Goal: Complete application form: Complete application form

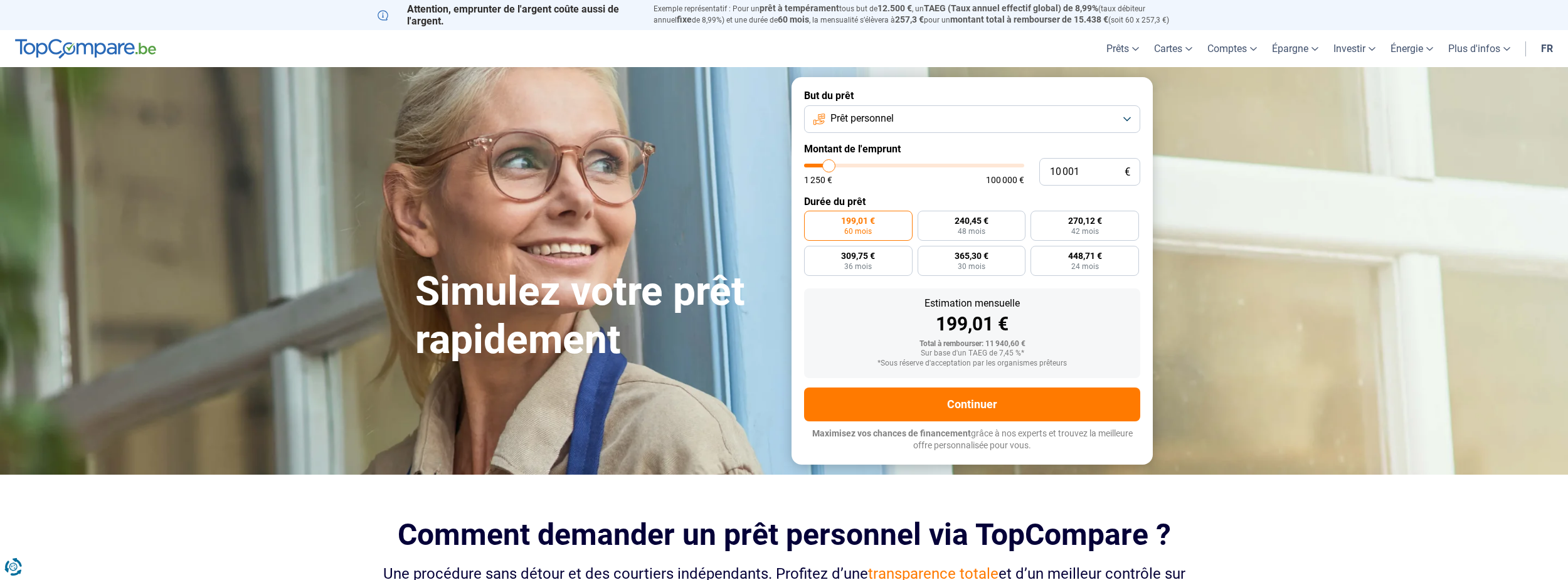
click at [1127, 120] on button "Prêt personnel" at bounding box center [972, 119] width 336 height 27
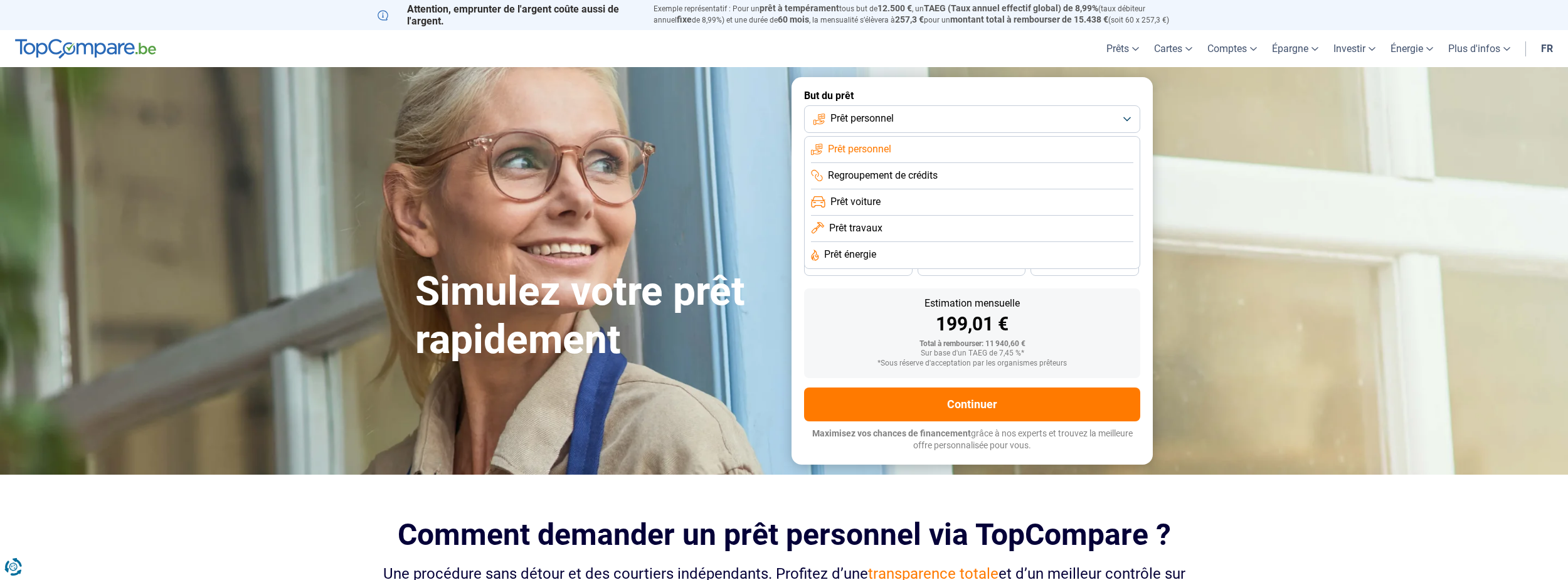
click at [955, 153] on li "Prêt personnel" at bounding box center [972, 150] width 322 height 26
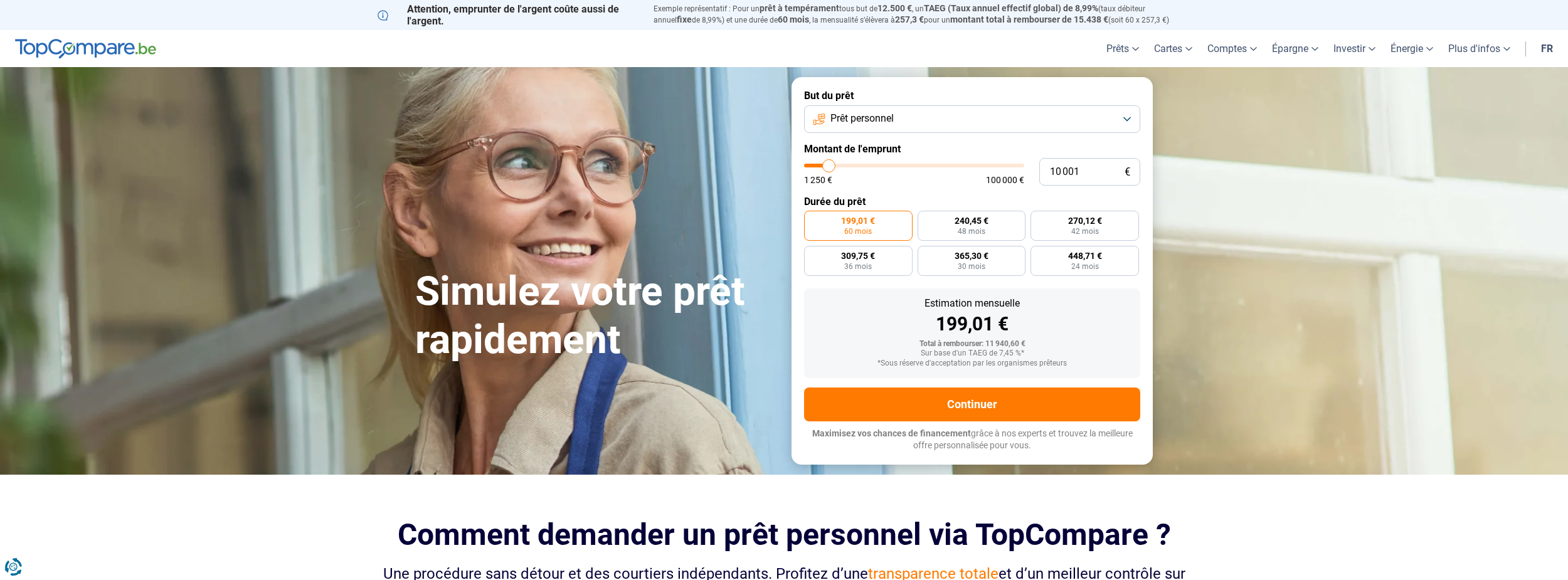
type input "10 750"
type input "10750"
type input "11 000"
type input "11000"
type input "11 250"
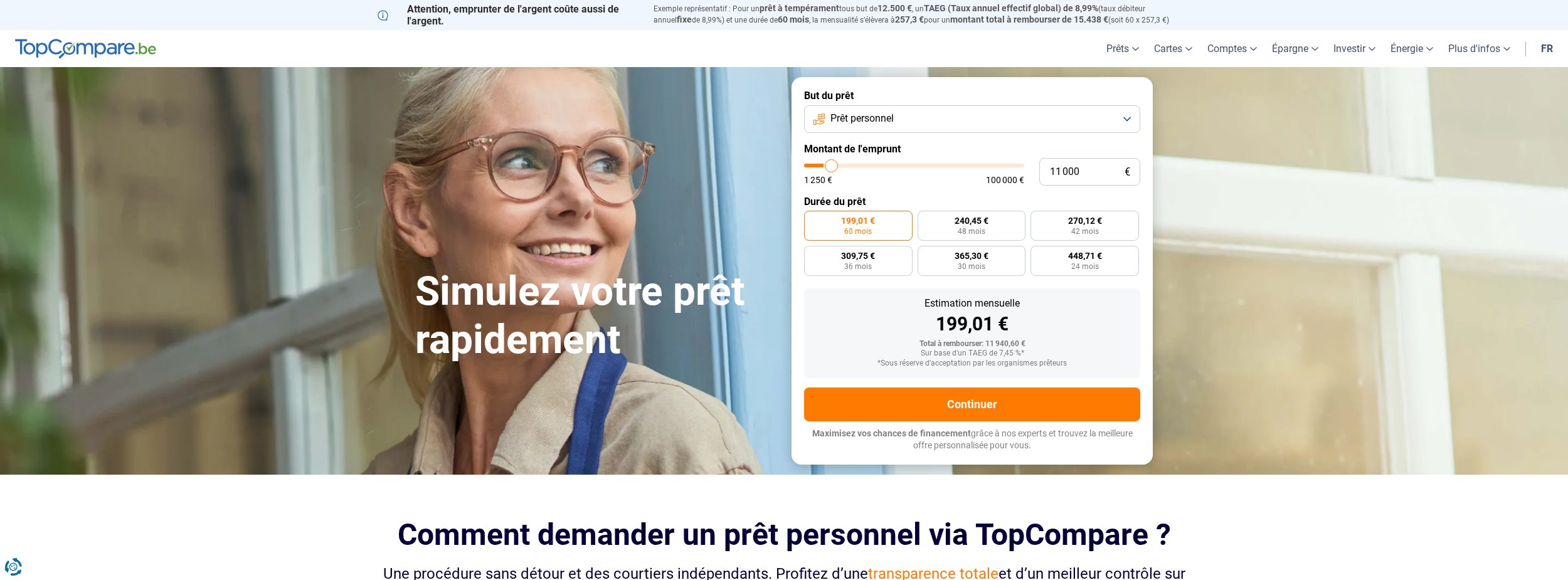
type input "11250"
type input "11 750"
type input "11750"
type input "12 000"
type input "12000"
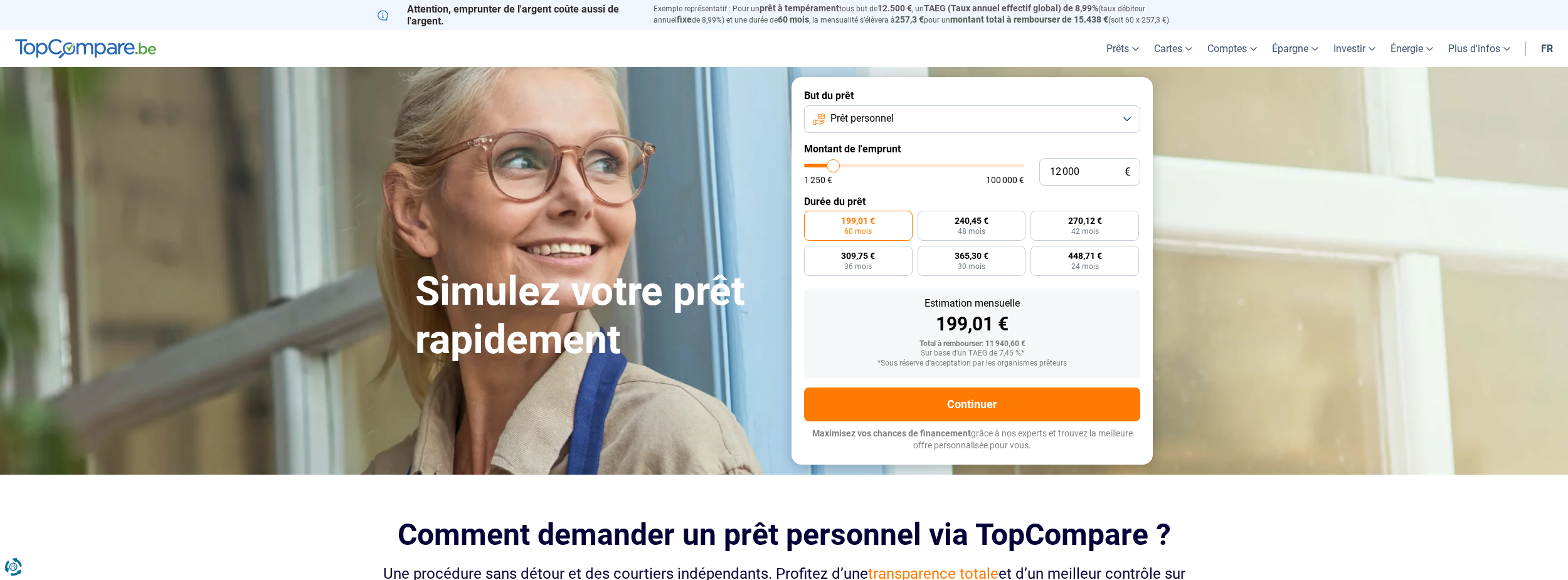
type input "12 250"
type input "12250"
type input "12 500"
type input "12500"
type input "12 750"
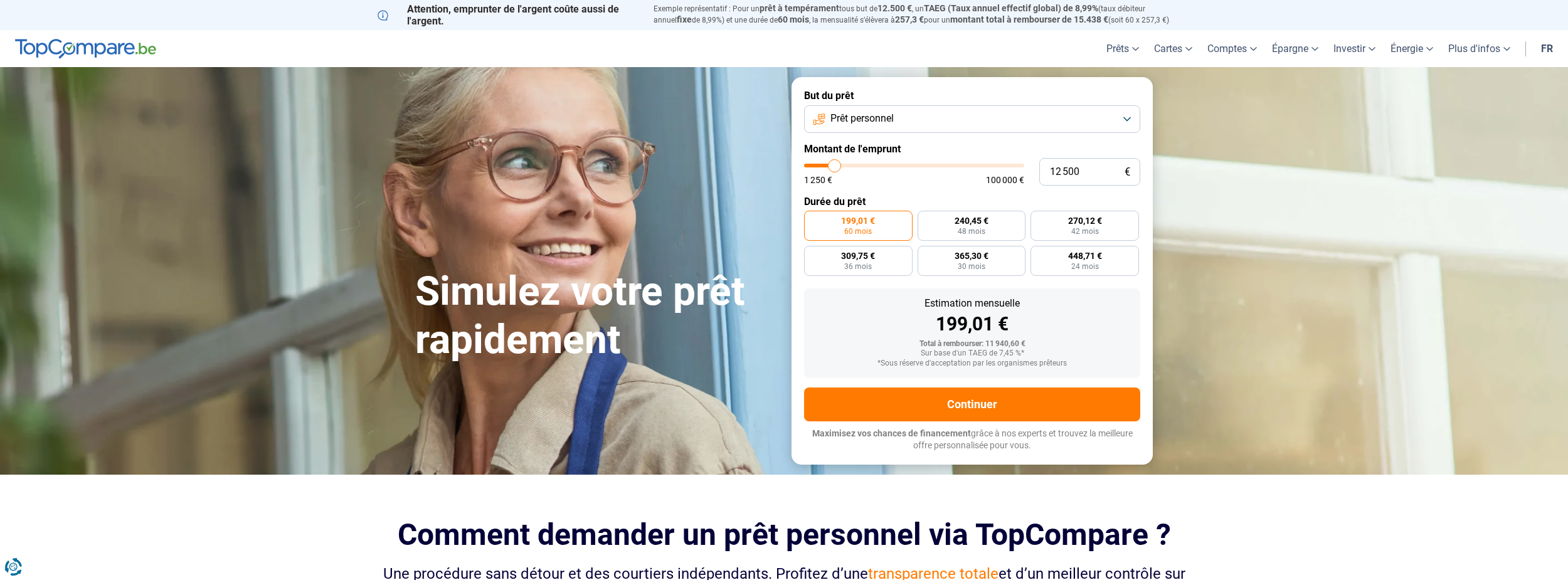
type input "12750"
type input "13 250"
type input "13250"
type input "13 500"
type input "13500"
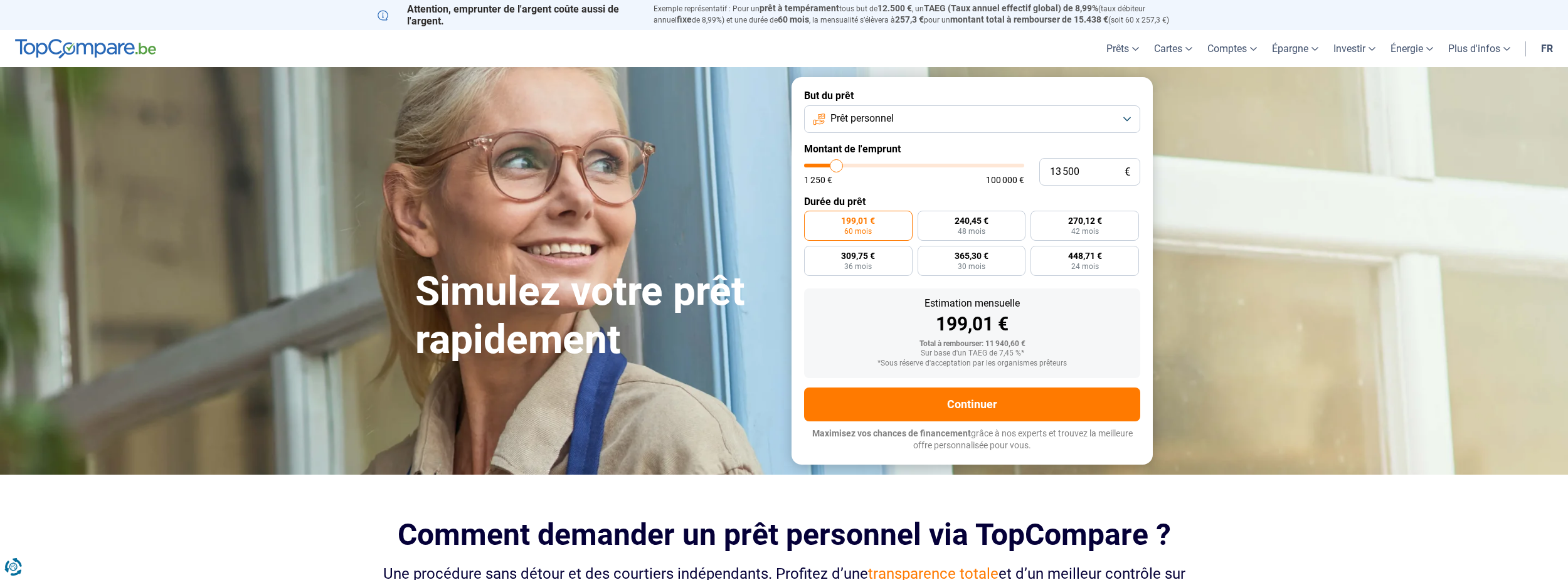
type input "13 750"
type input "13750"
type input "14 000"
type input "14000"
type input "14 250"
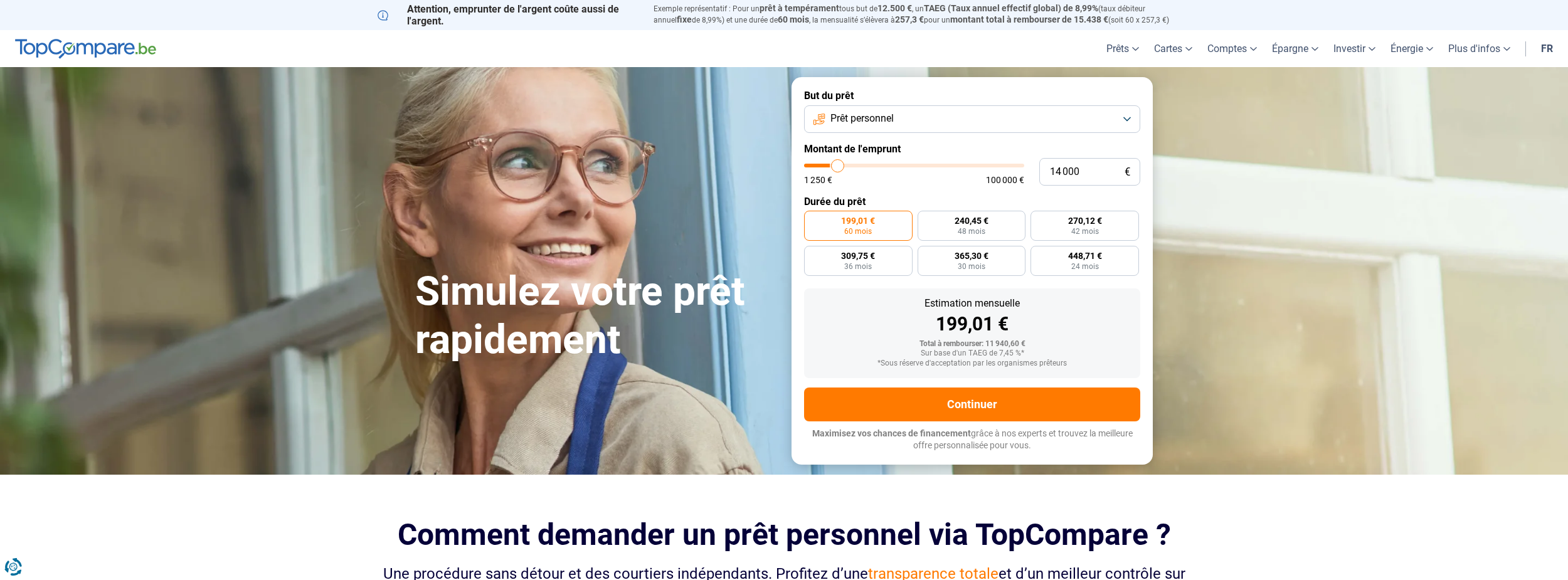
type input "14250"
type input "14 750"
type input "14750"
type input "15 000"
type input "15000"
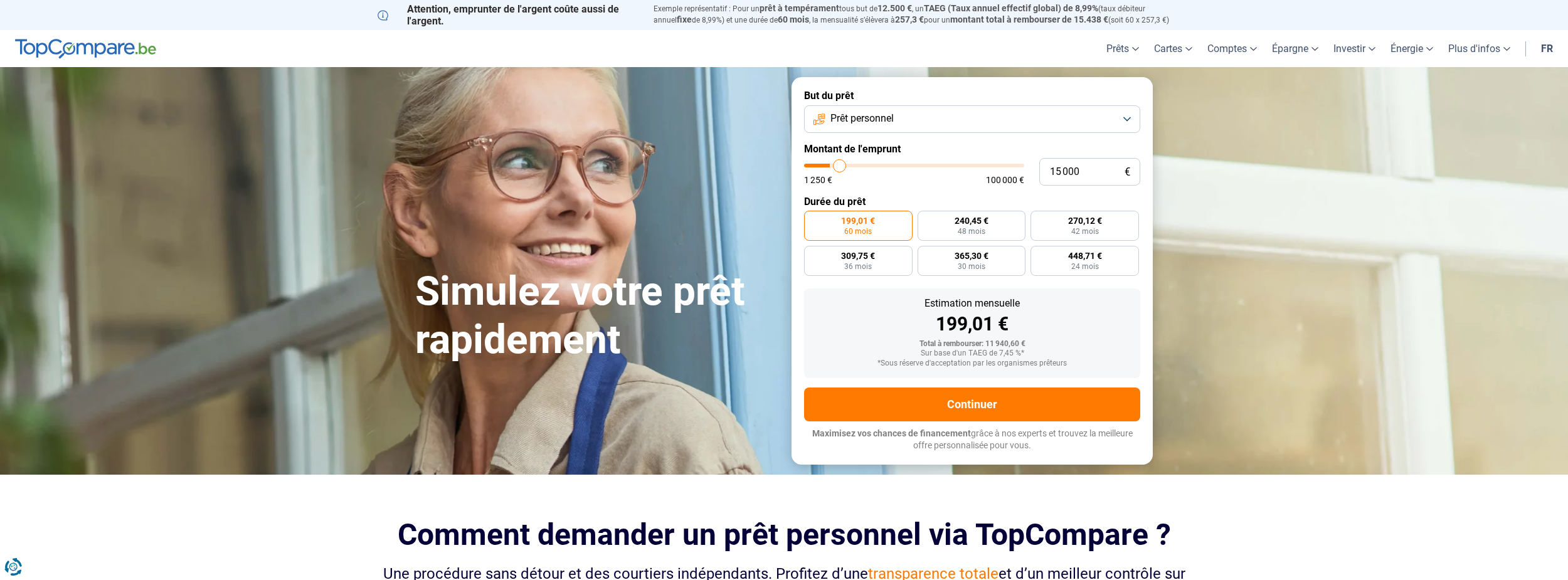
type input "15 250"
type input "15250"
type input "15 500"
type input "15500"
type input "15 750"
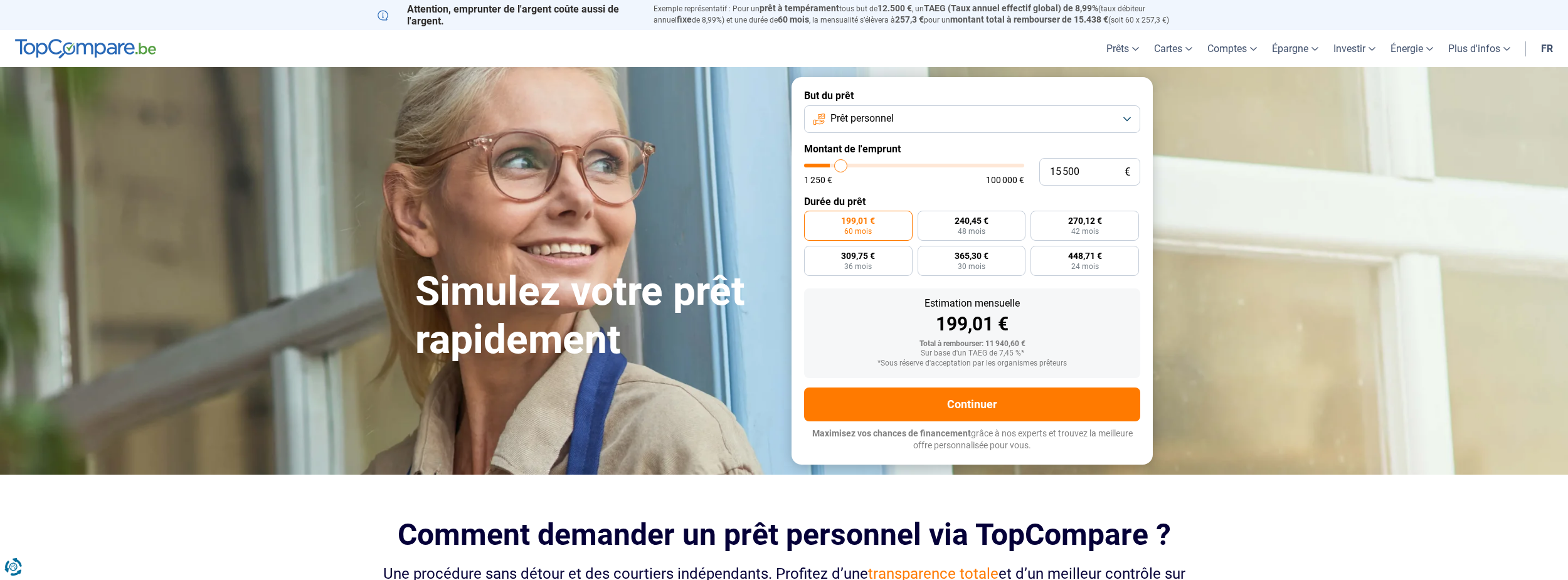
type input "15750"
type input "16 250"
type input "16250"
type input "16 500"
type input "16500"
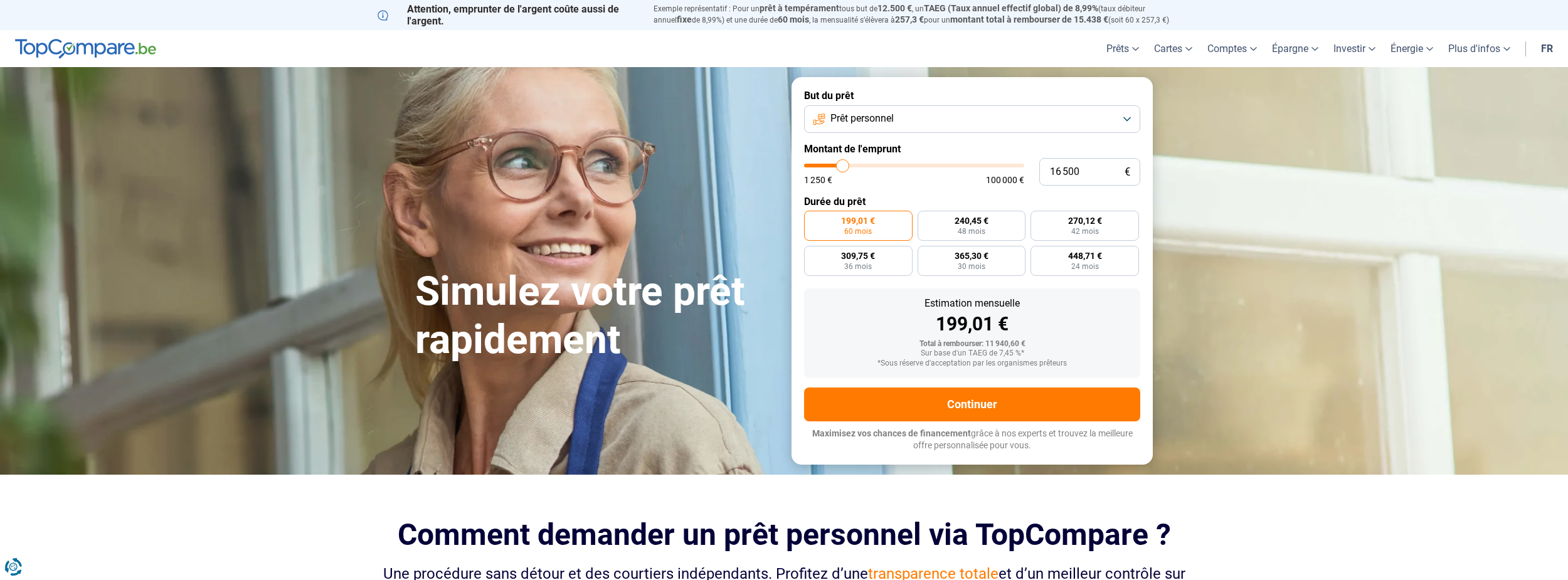
type input "16 750"
type input "16750"
type input "17 250"
type input "17250"
type input "17 750"
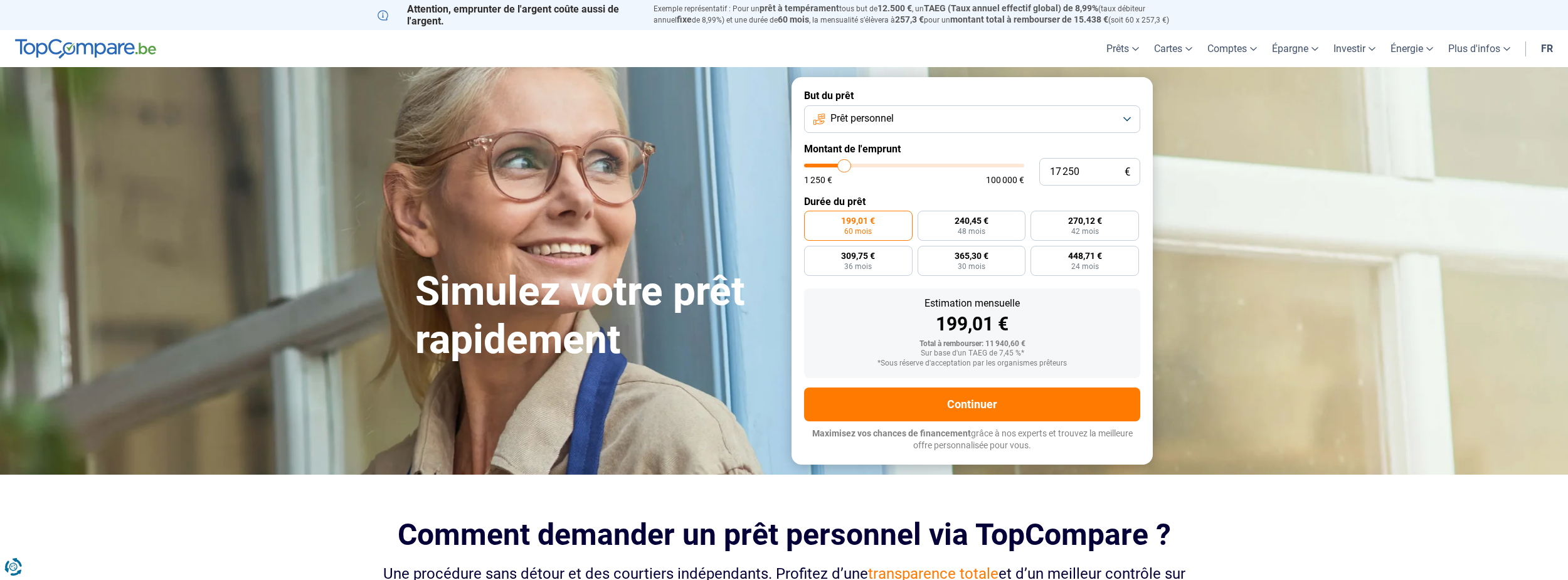
type input "17750"
type input "18 000"
type input "18000"
type input "18 250"
type input "18250"
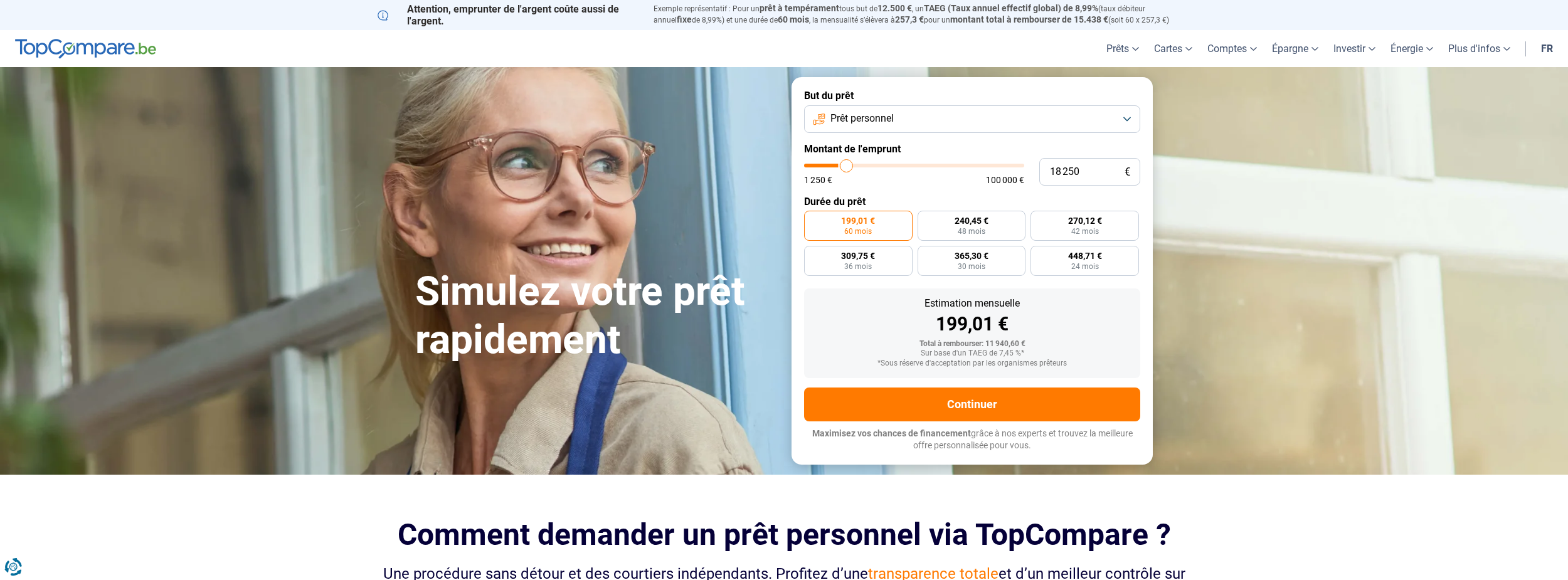
type input "18 500"
type input "18500"
type input "18 750"
type input "18750"
type input "19 250"
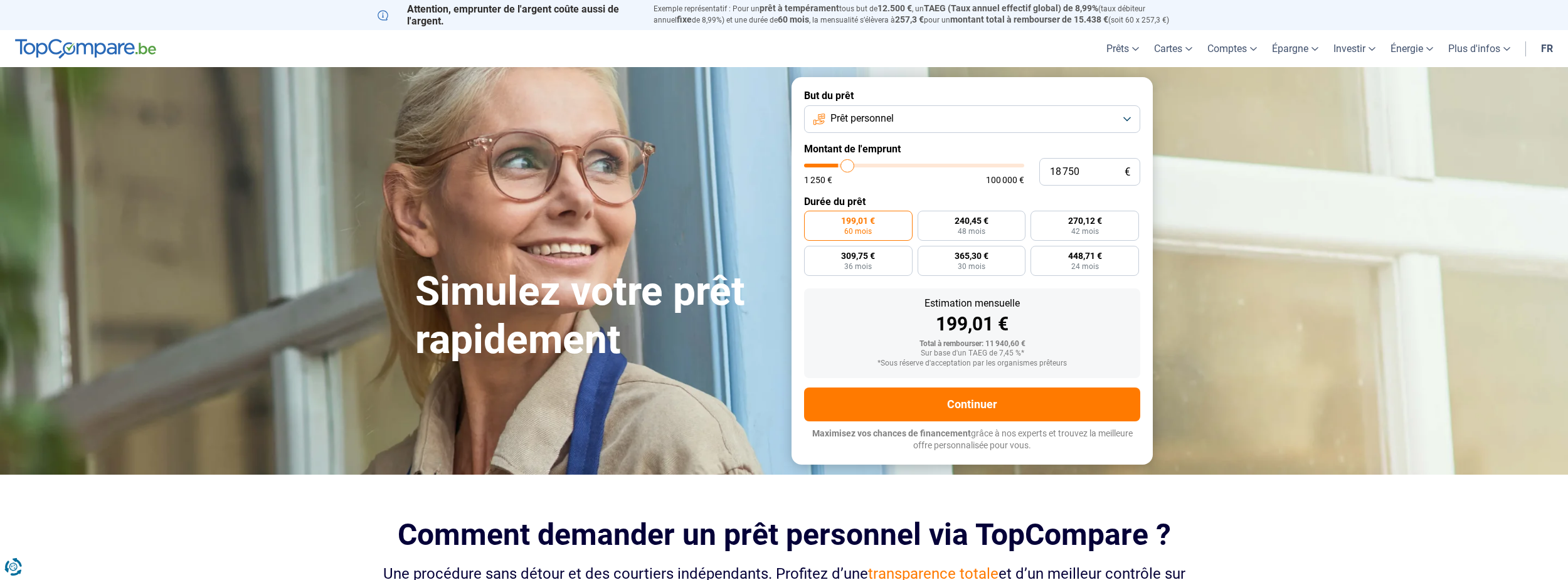
type input "19250"
type input "19 500"
type input "19500"
type input "19 750"
type input "19750"
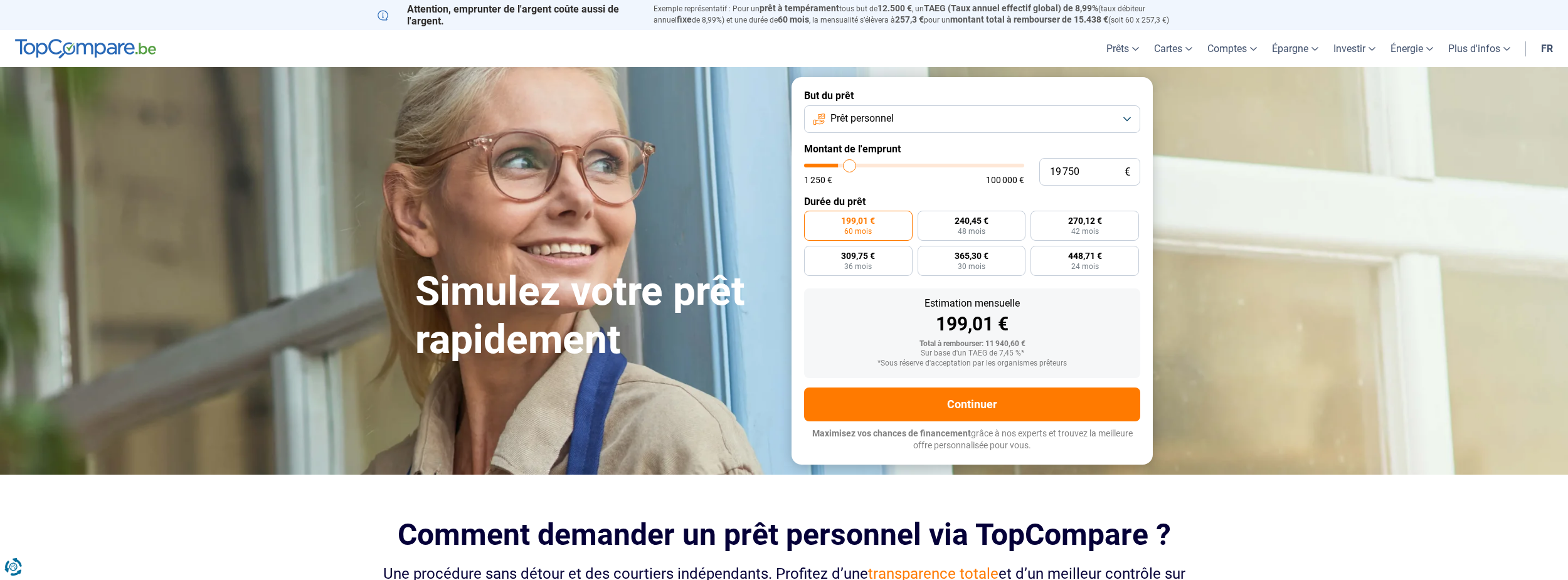
type input "20 000"
type input "20000"
type input "20 500"
type input "20500"
type input "21 000"
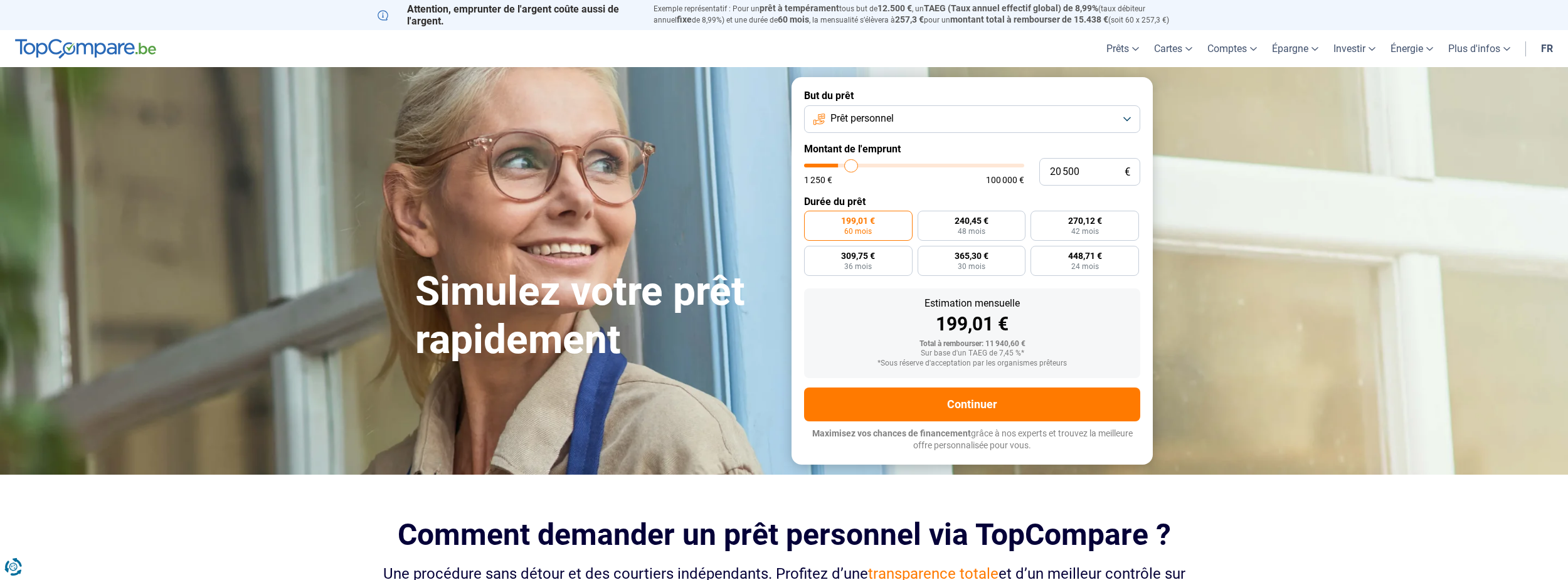
type input "21000"
type input "21 250"
type input "21250"
type input "21 500"
type input "21500"
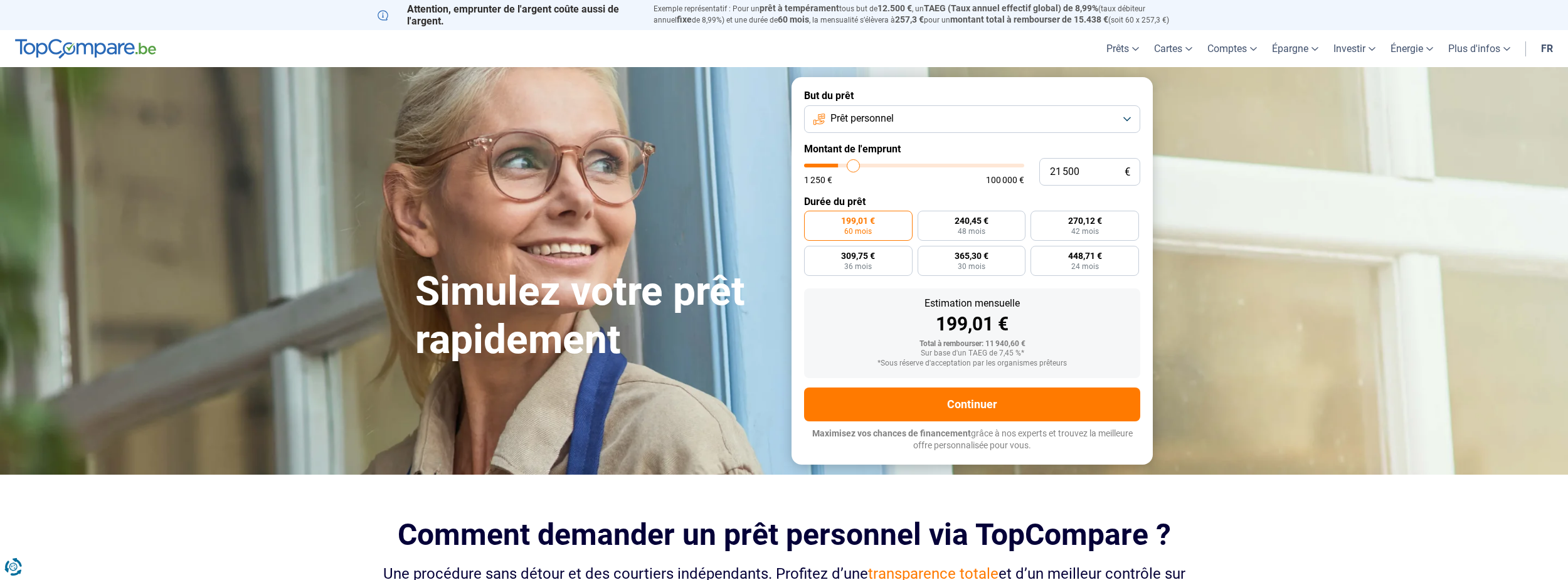
type input "22 000"
type input "22000"
type input "22 250"
type input "22250"
type input "22 500"
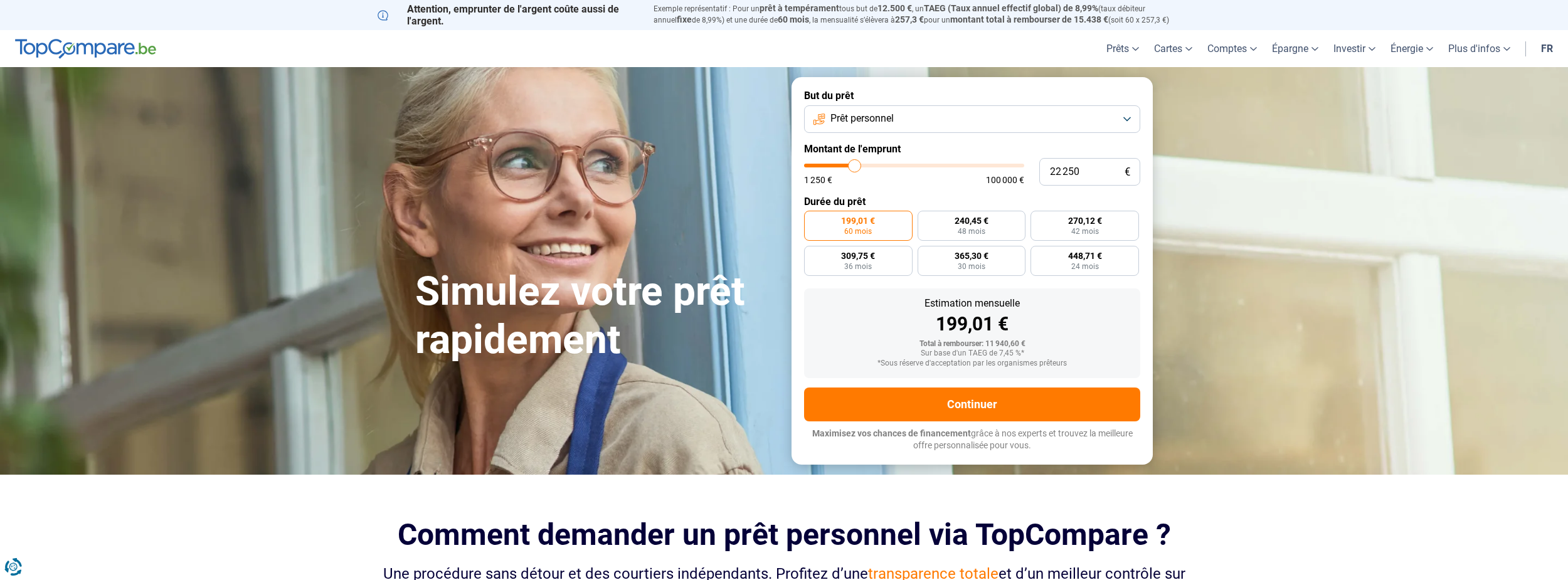
type input "22500"
type input "22 750"
type input "22750"
type input "23 500"
type input "23500"
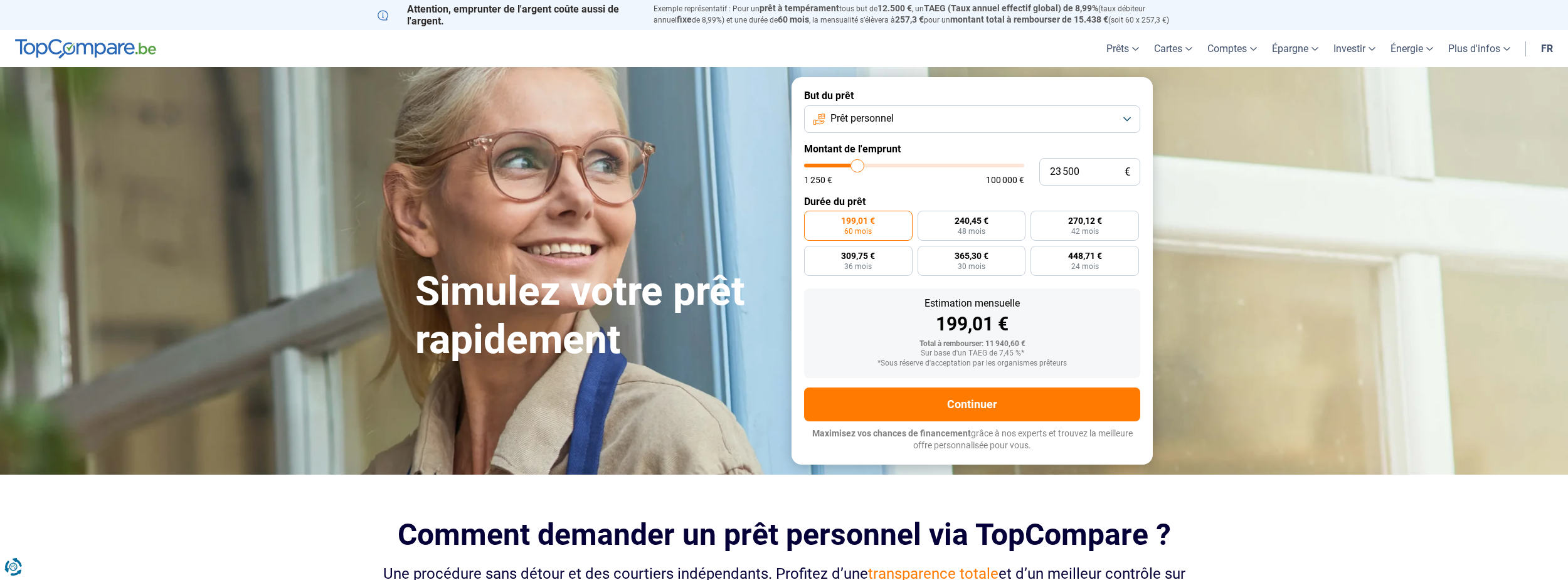
type input "23 750"
type input "23750"
type input "24 000"
type input "24000"
type input "24 250"
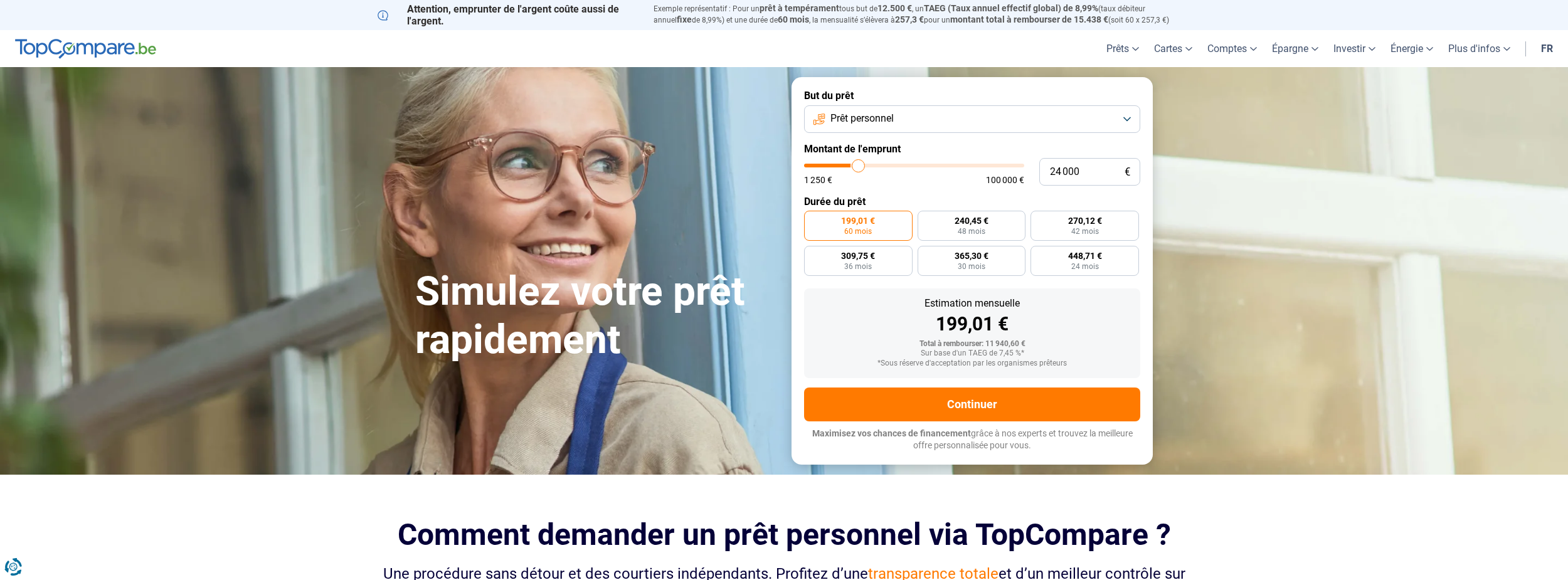
type input "24250"
type input "24 500"
type input "24500"
type input "25 000"
type input "25000"
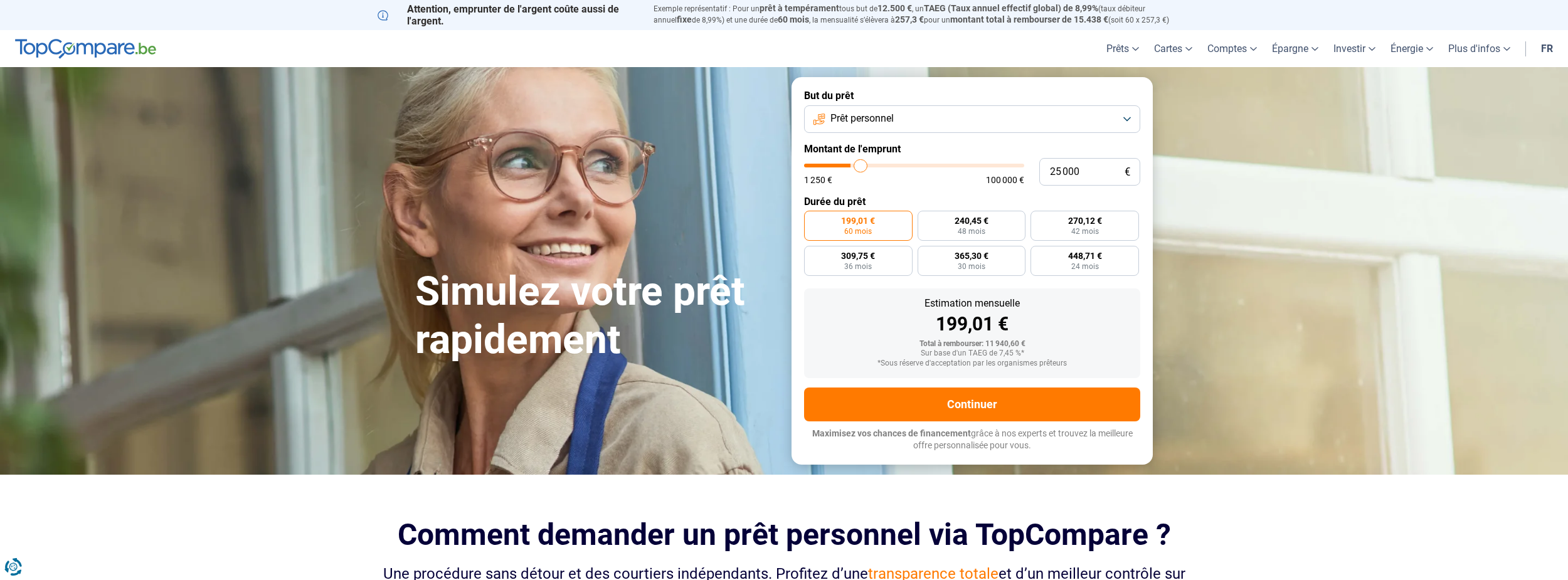
type input "25 250"
type input "25250"
type input "25 500"
type input "25500"
type input "25 750"
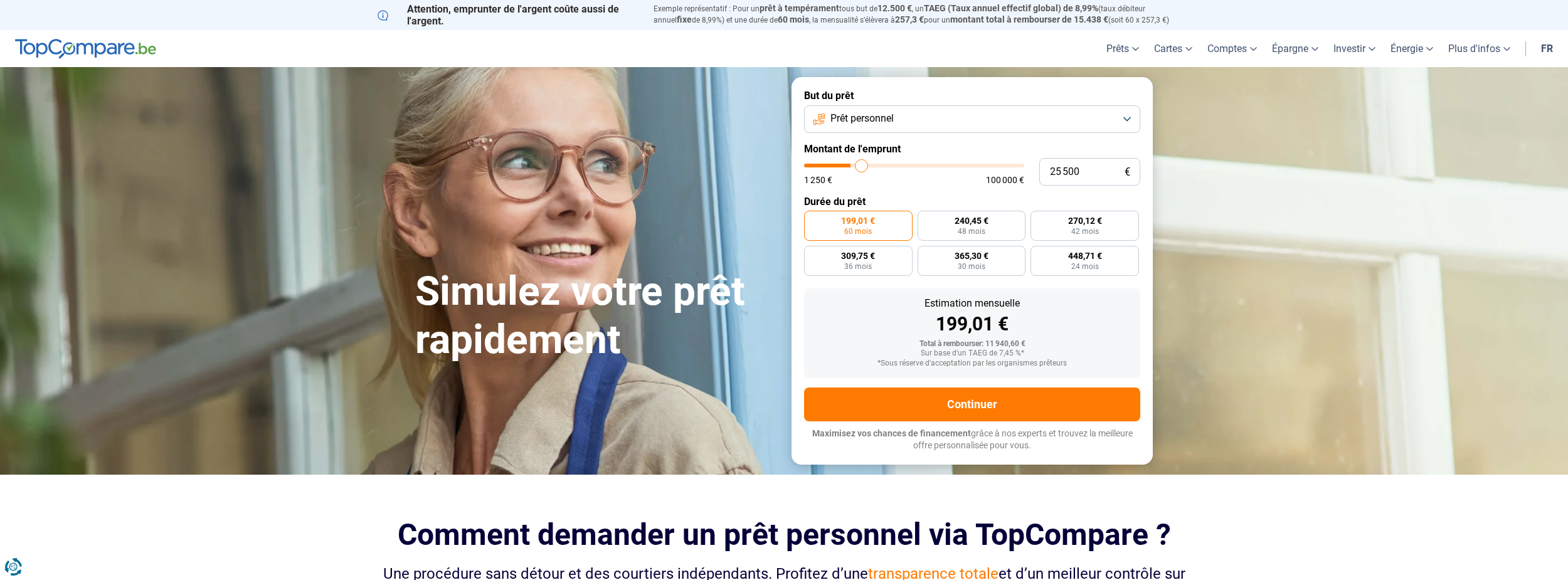
type input "25750"
type input "26 000"
type input "26000"
type input "26 500"
type input "26500"
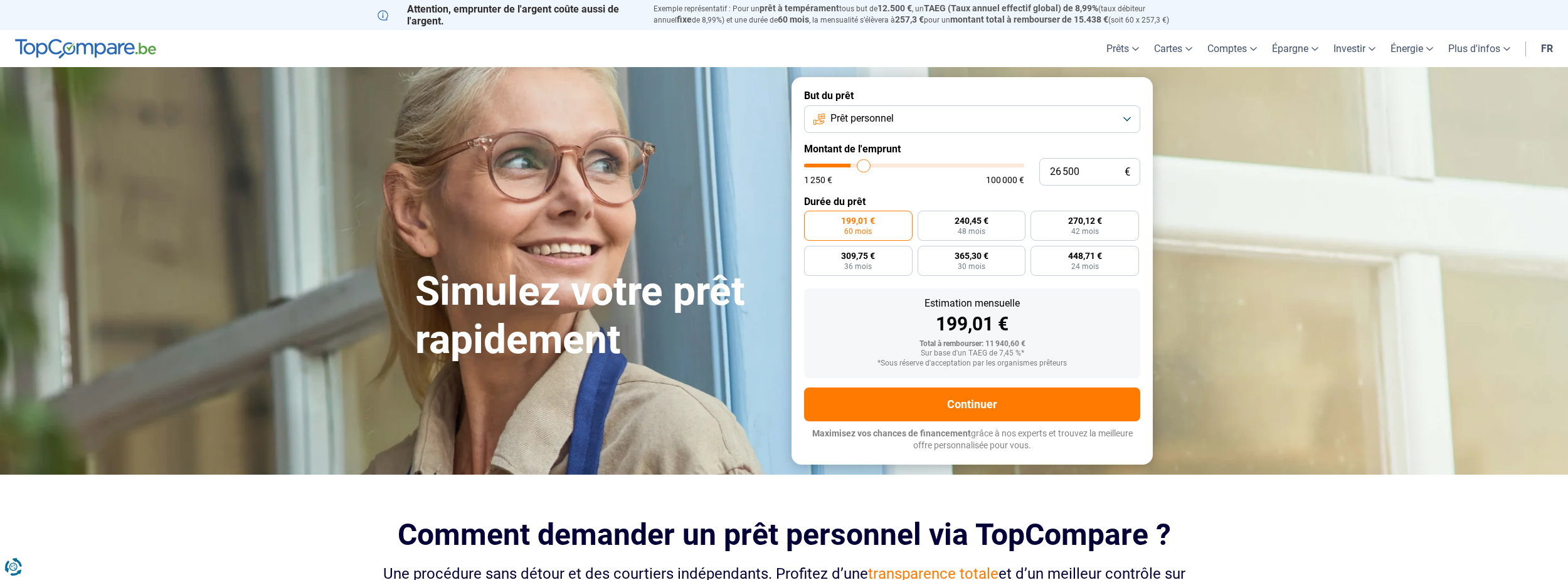
type input "26 750"
type input "26750"
type input "27 000"
type input "27000"
type input "26 750"
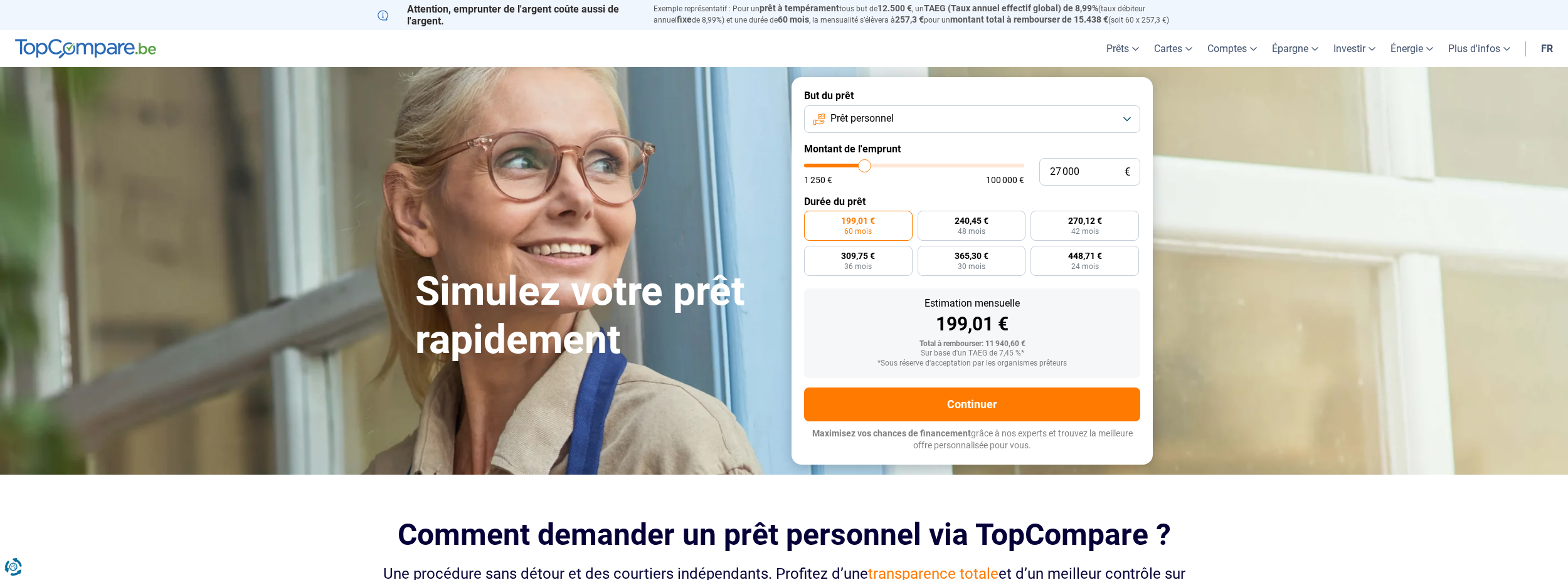
type input "26750"
type input "26 500"
type input "26500"
type input "26 000"
type input "26000"
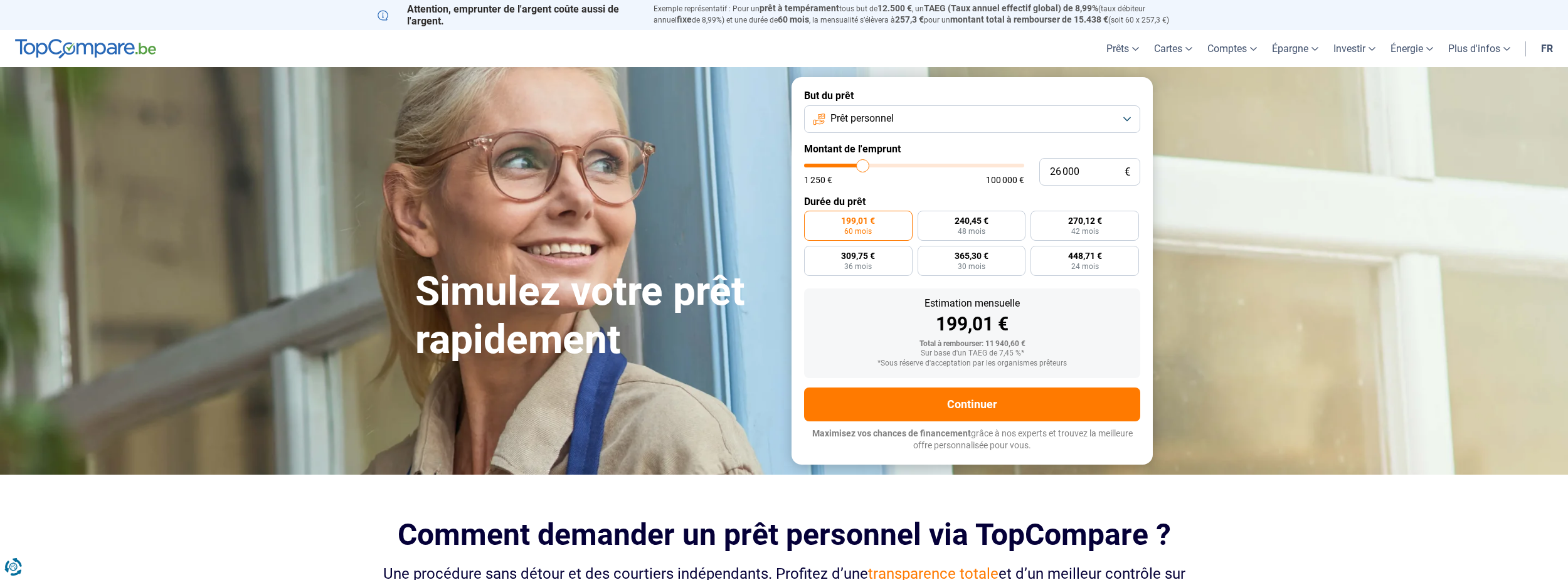
type input "25 750"
type input "25750"
type input "25 500"
type input "25500"
type input "25 250"
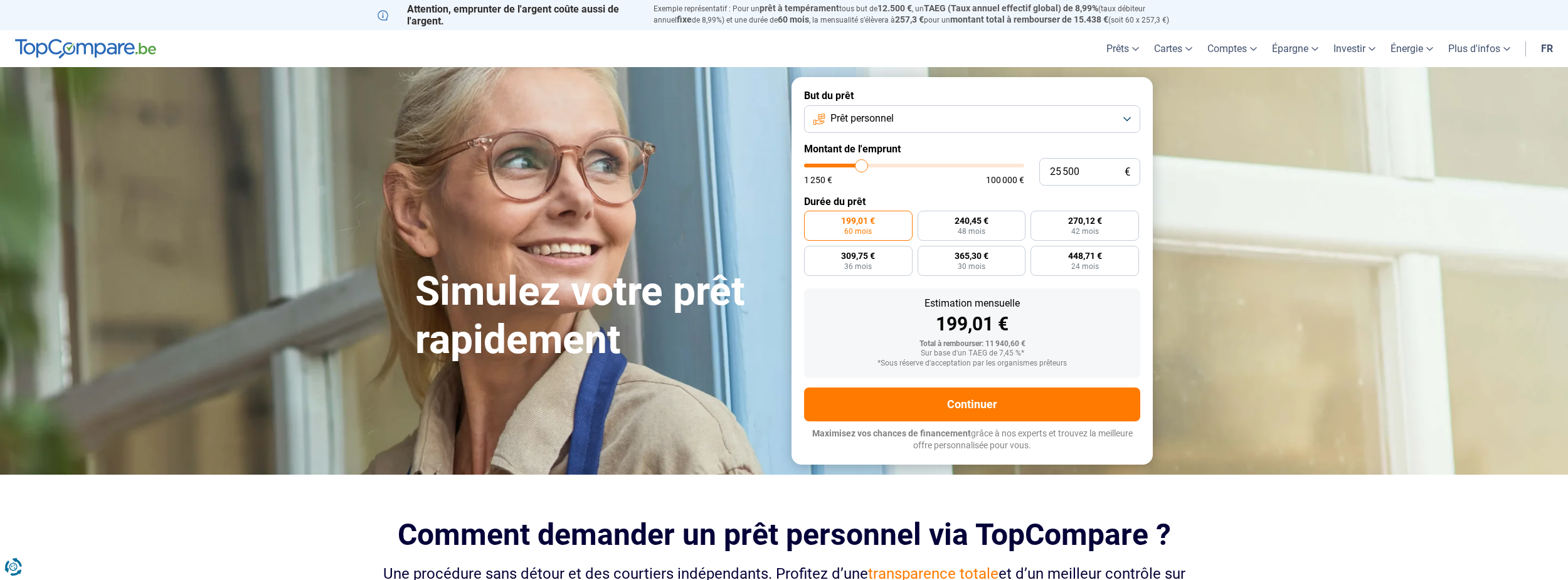
type input "25250"
type input "25 000"
type input "25000"
type input "24 500"
type input "24500"
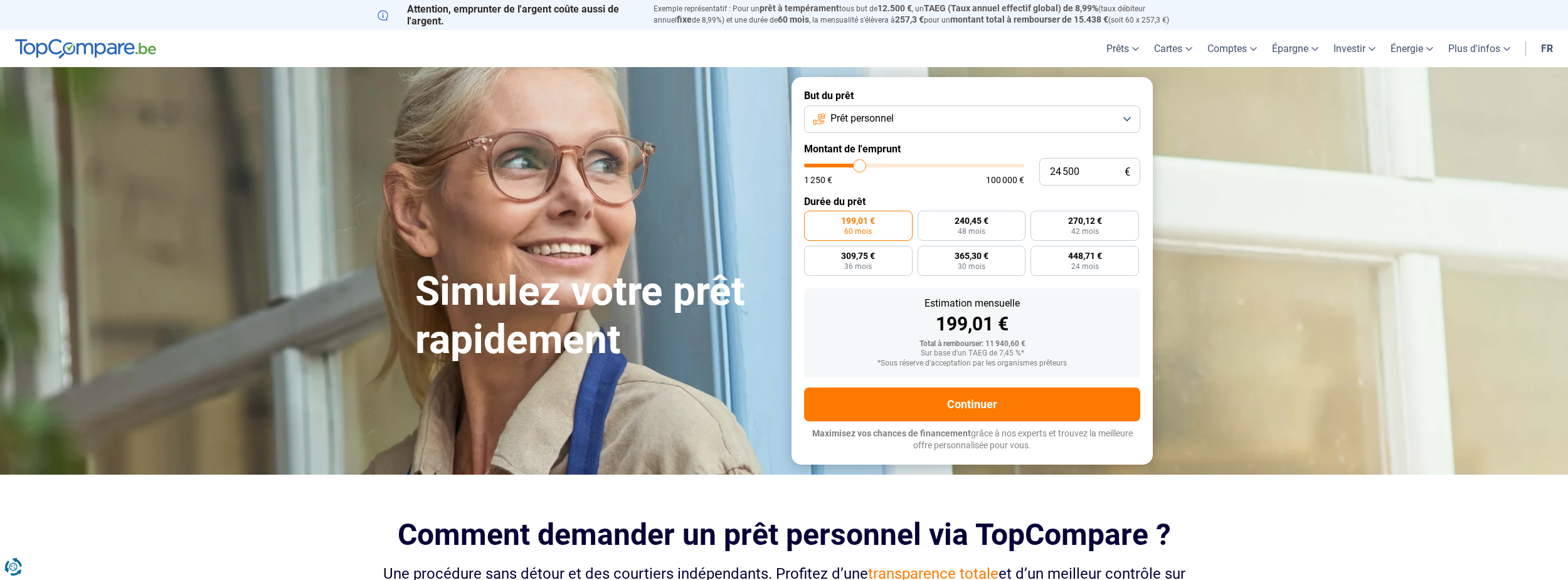
type input "25 000"
drag, startPoint x: 831, startPoint y: 165, endPoint x: 861, endPoint y: 165, distance: 30.0
type input "25000"
click at [861, 165] on input "range" at bounding box center [914, 166] width 220 height 4
radio input "false"
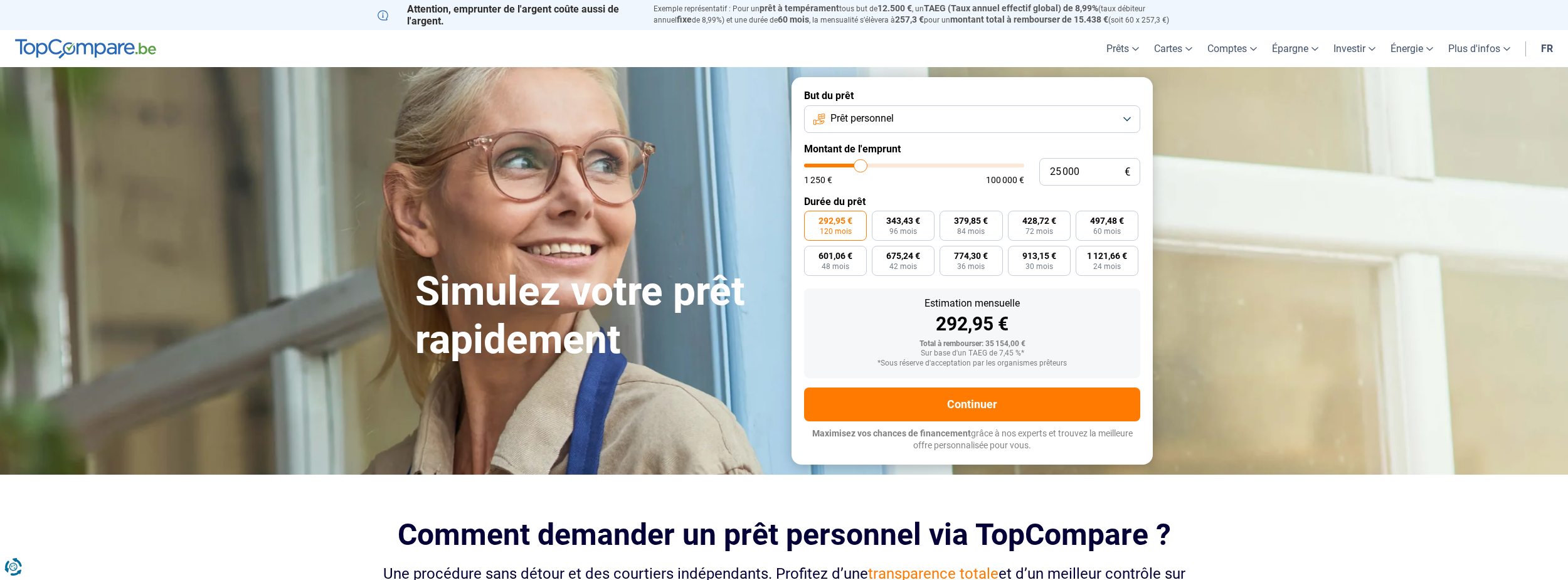
type input "24 500"
type input "24500"
type input "24 250"
type input "24250"
type input "24 000"
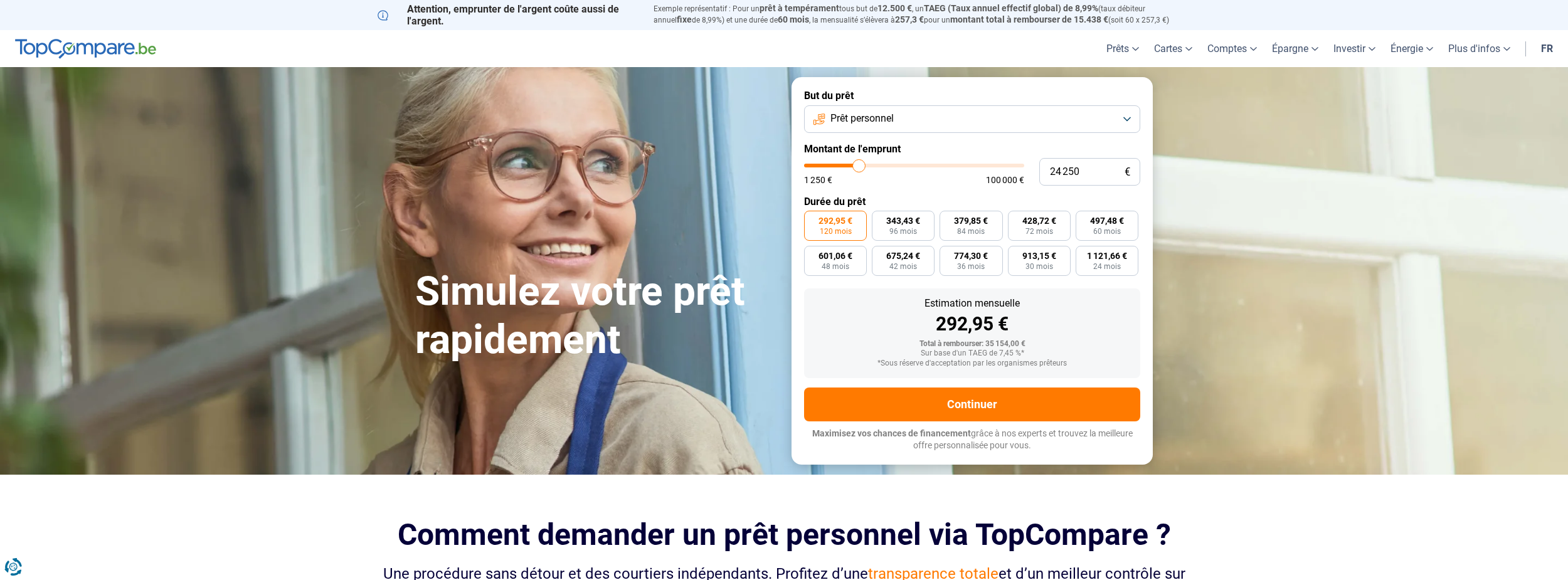
type input "24000"
type input "23 750"
type input "23750"
type input "23 000"
type input "23000"
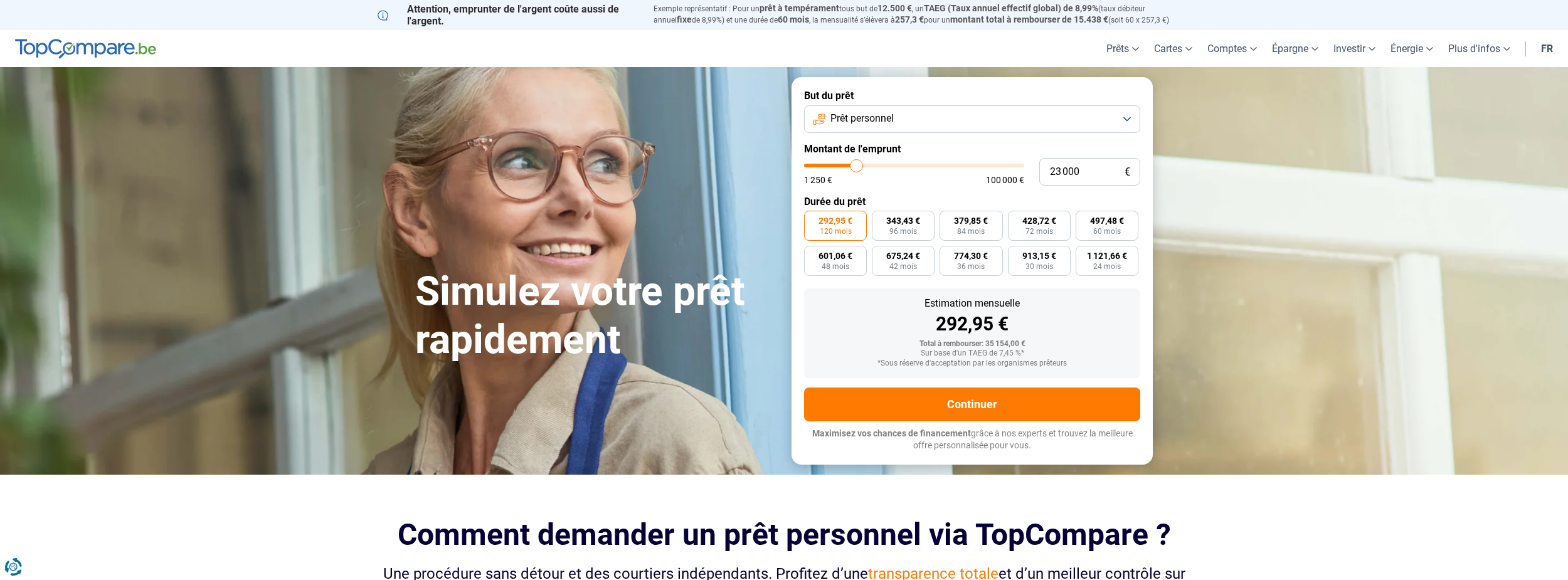
type input "22 750"
type input "22750"
type input "22 500"
type input "22500"
type input "22 250"
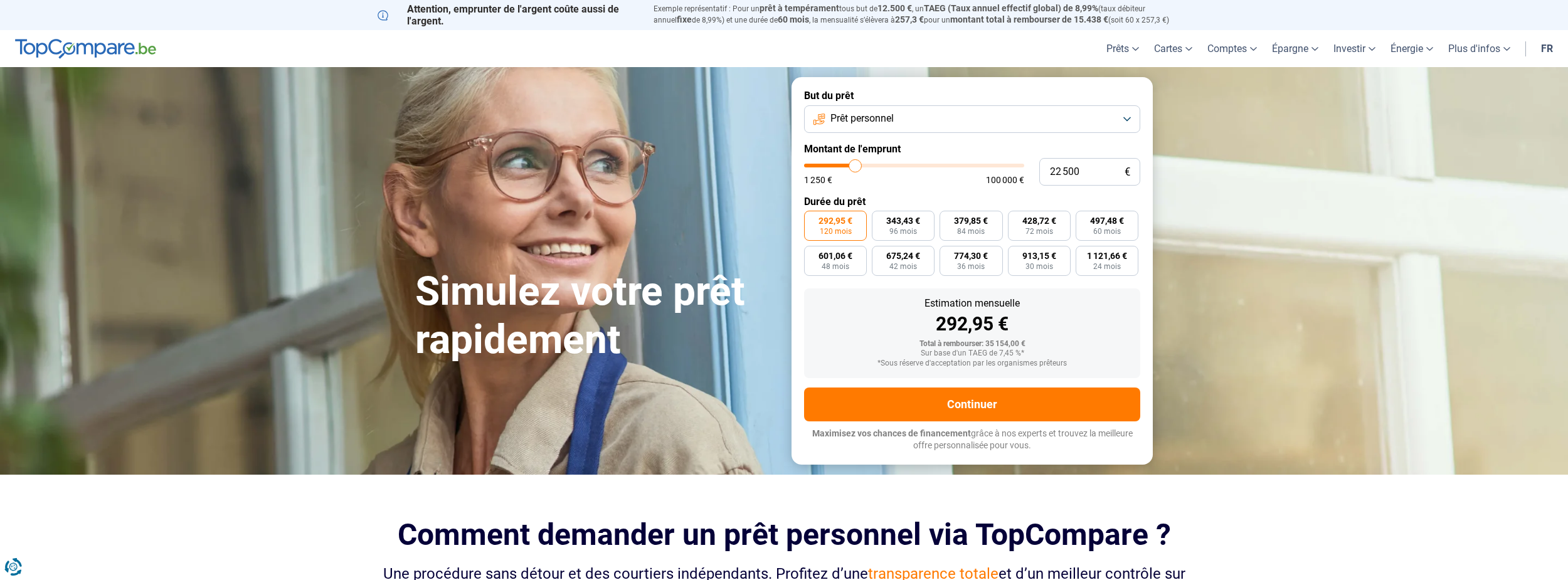
type input "22250"
type input "22 000"
type input "22000"
type input "21 500"
type input "21500"
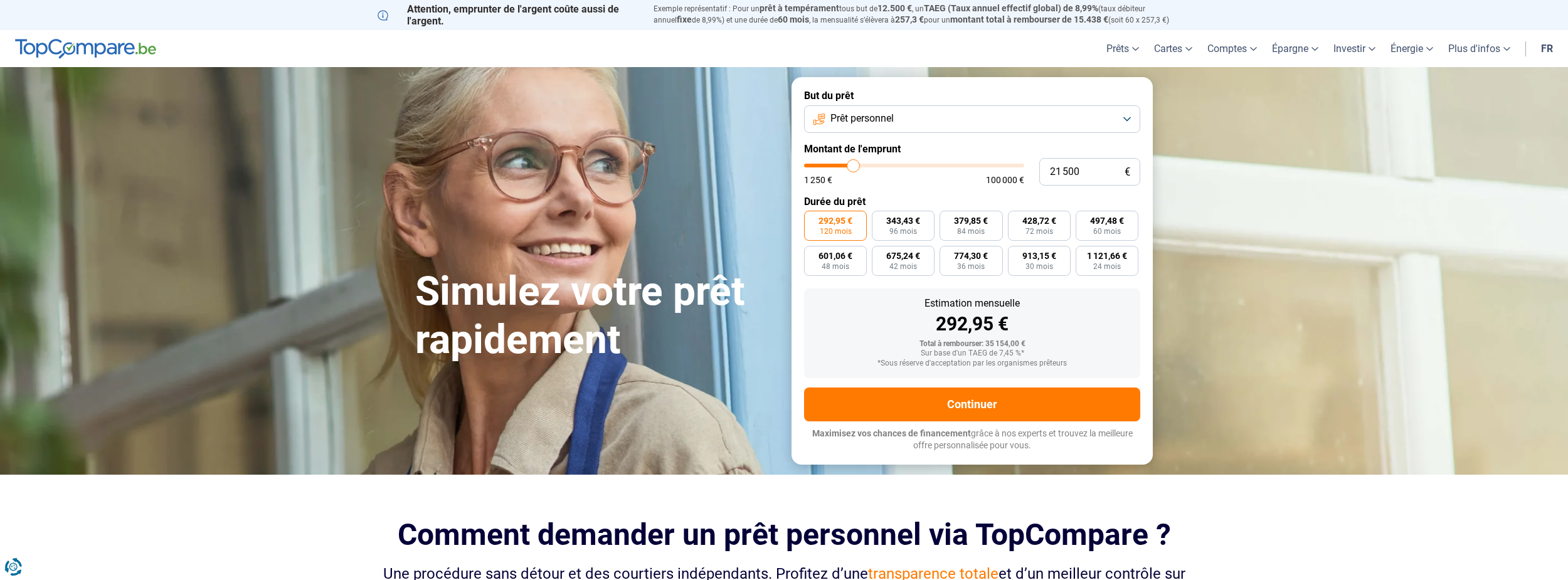
type input "21 250"
type input "21250"
type input "21 000"
type input "21000"
type input "20 750"
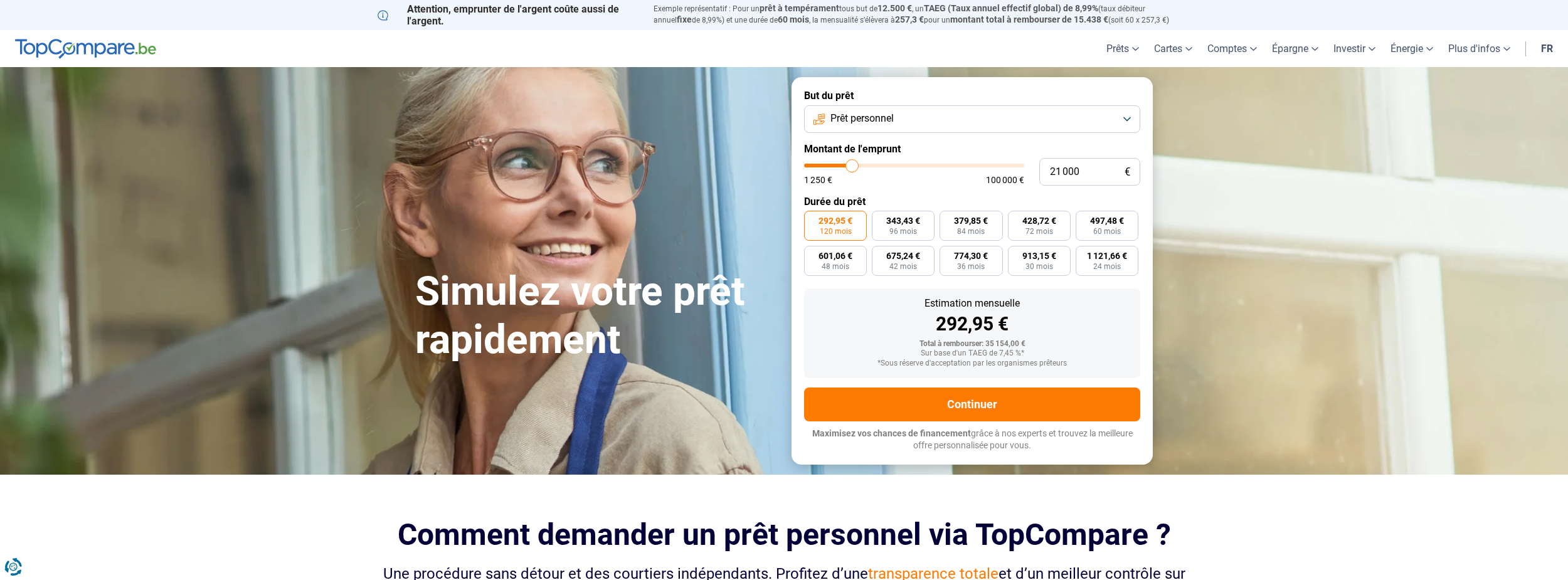
type input "20750"
type input "20 500"
type input "20500"
type input "20 000"
drag, startPoint x: 861, startPoint y: 169, endPoint x: 851, endPoint y: 169, distance: 10.0
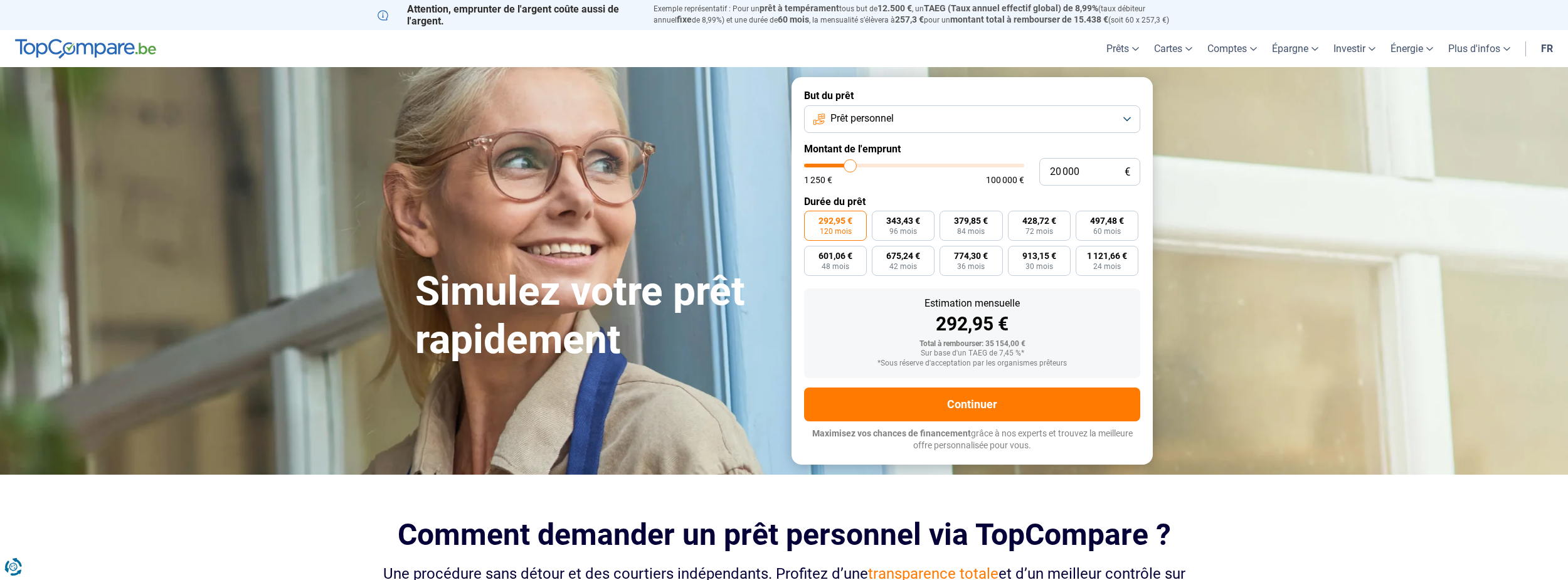
type input "20000"
click at [851, 168] on input "range" at bounding box center [914, 166] width 220 height 4
radio input "true"
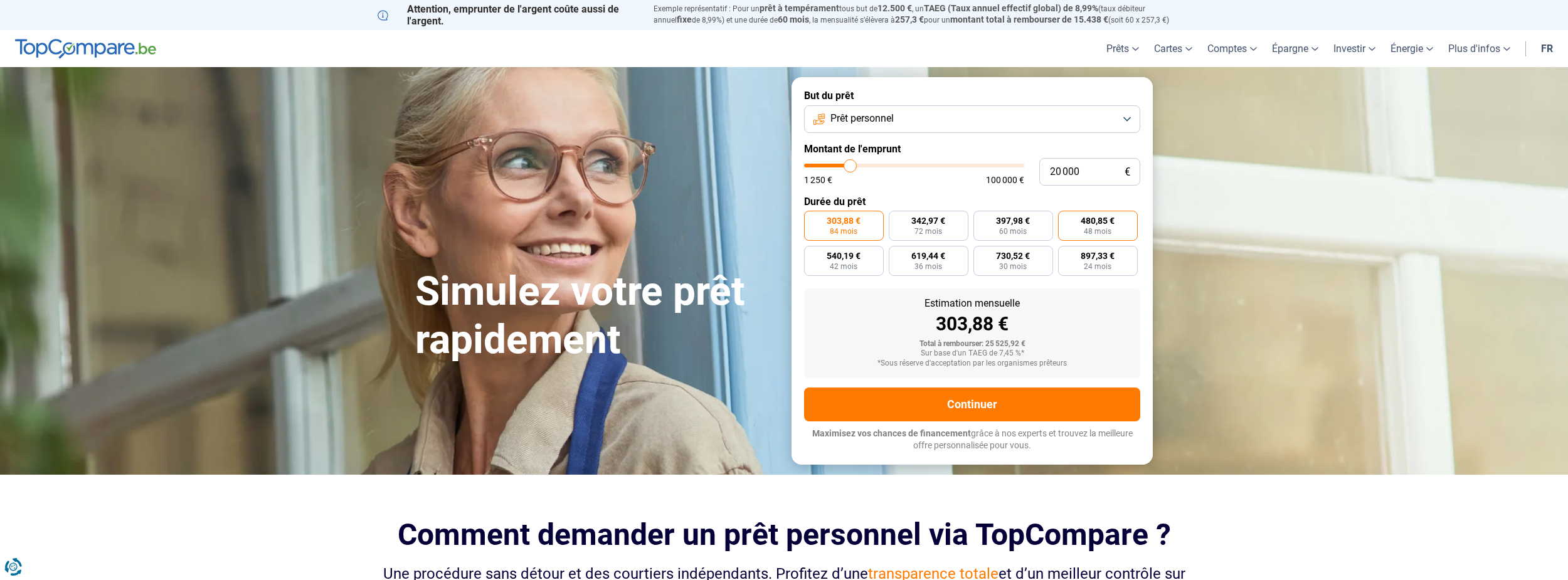
click at [1101, 220] on span "480,85 €" at bounding box center [1098, 221] width 34 height 8
click at [1066, 219] on input "480,85 € 48 mois" at bounding box center [1062, 215] width 8 height 8
radio input "true"
type input "21 000"
type input "21000"
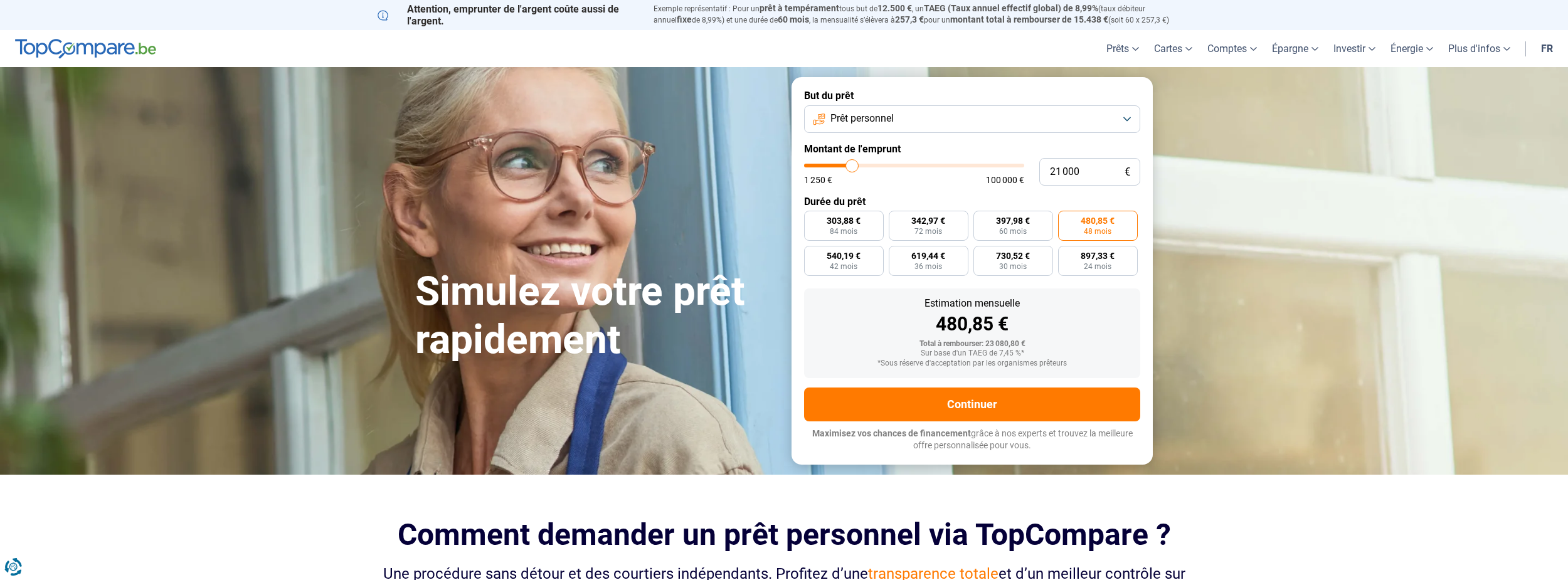
type input "21 250"
type input "21250"
type input "21 500"
type input "21500"
type input "22 000"
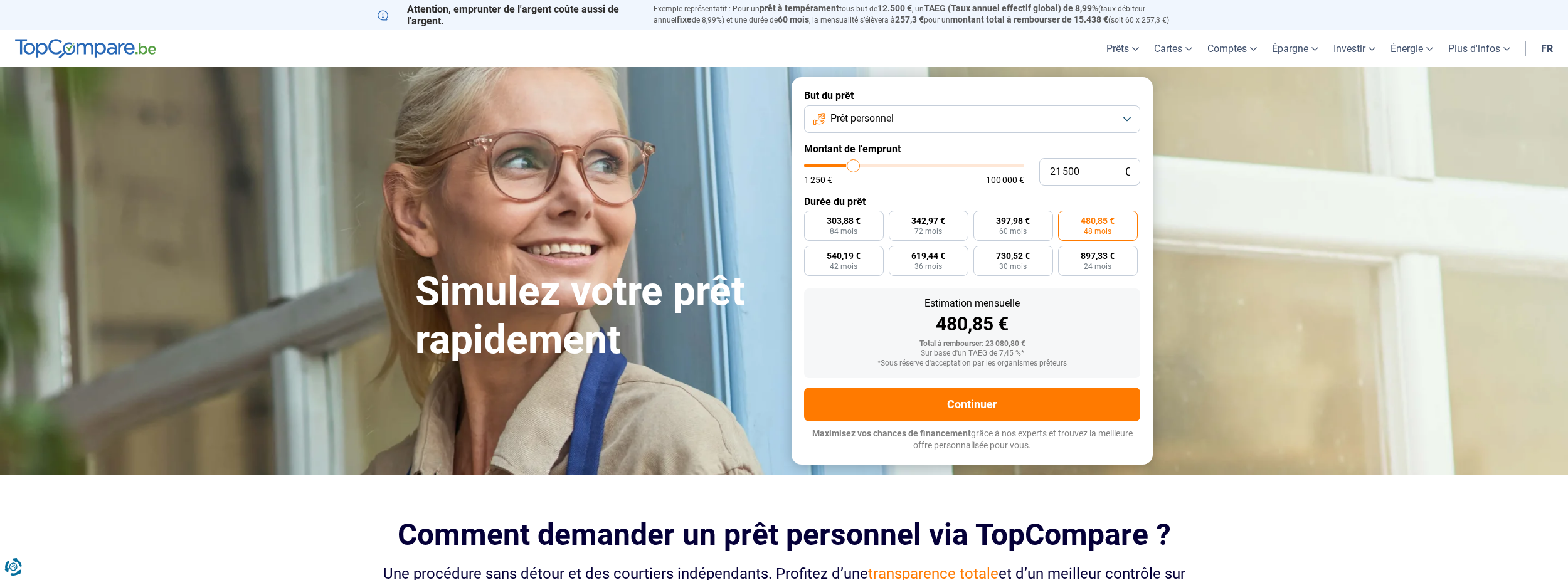
type input "22000"
type input "22 250"
type input "22250"
type input "22 500"
type input "22500"
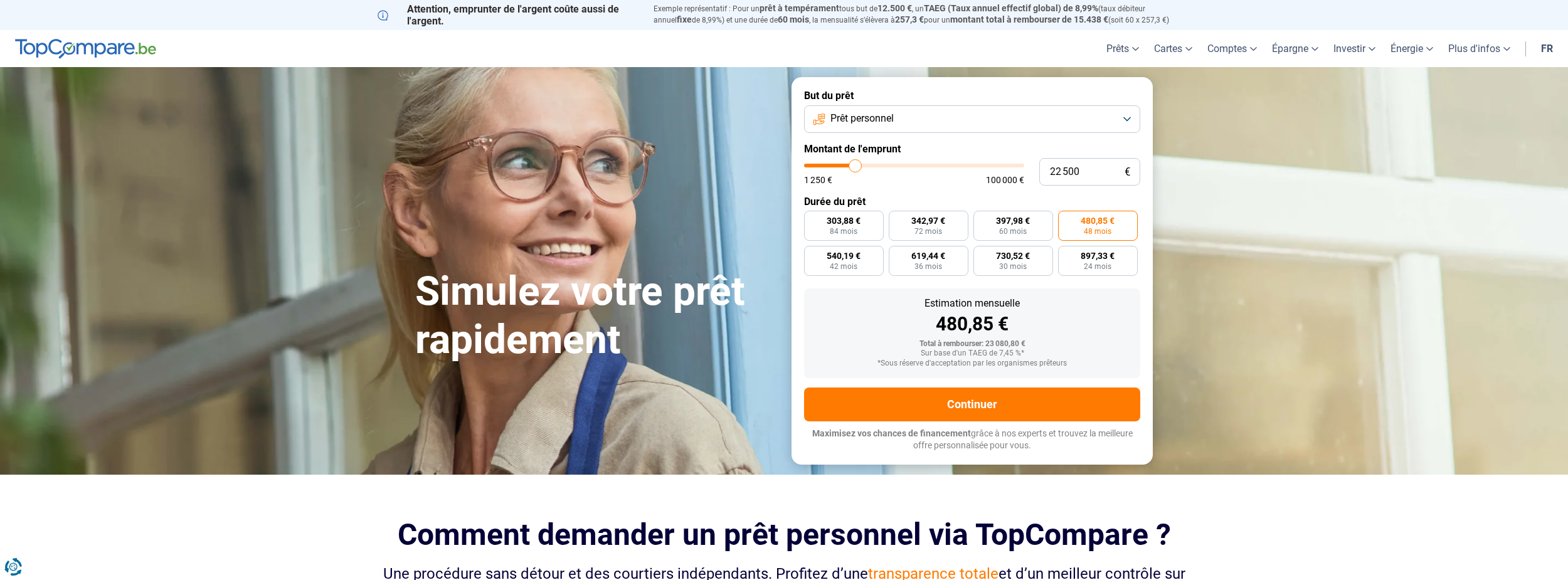
type input "22 750"
type input "22750"
type input "23 000"
type input "23000"
type input "23 500"
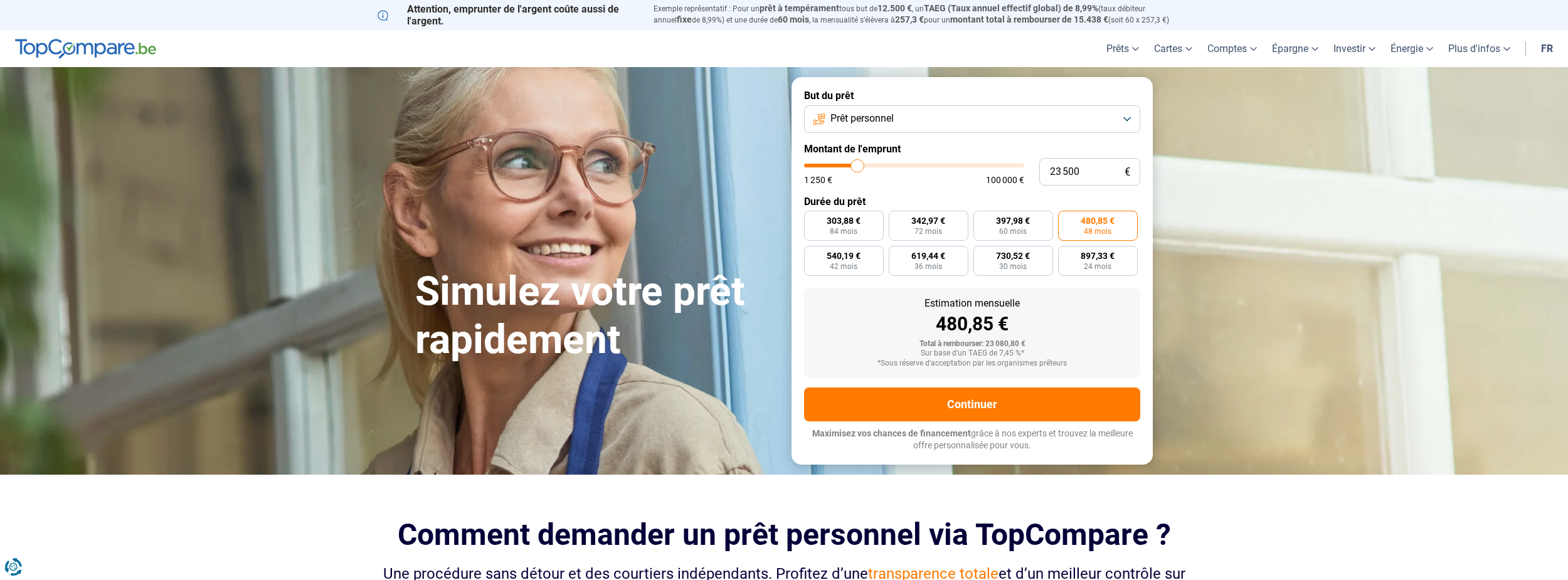
type input "23500"
click at [857, 166] on input "range" at bounding box center [914, 166] width 220 height 4
radio input "false"
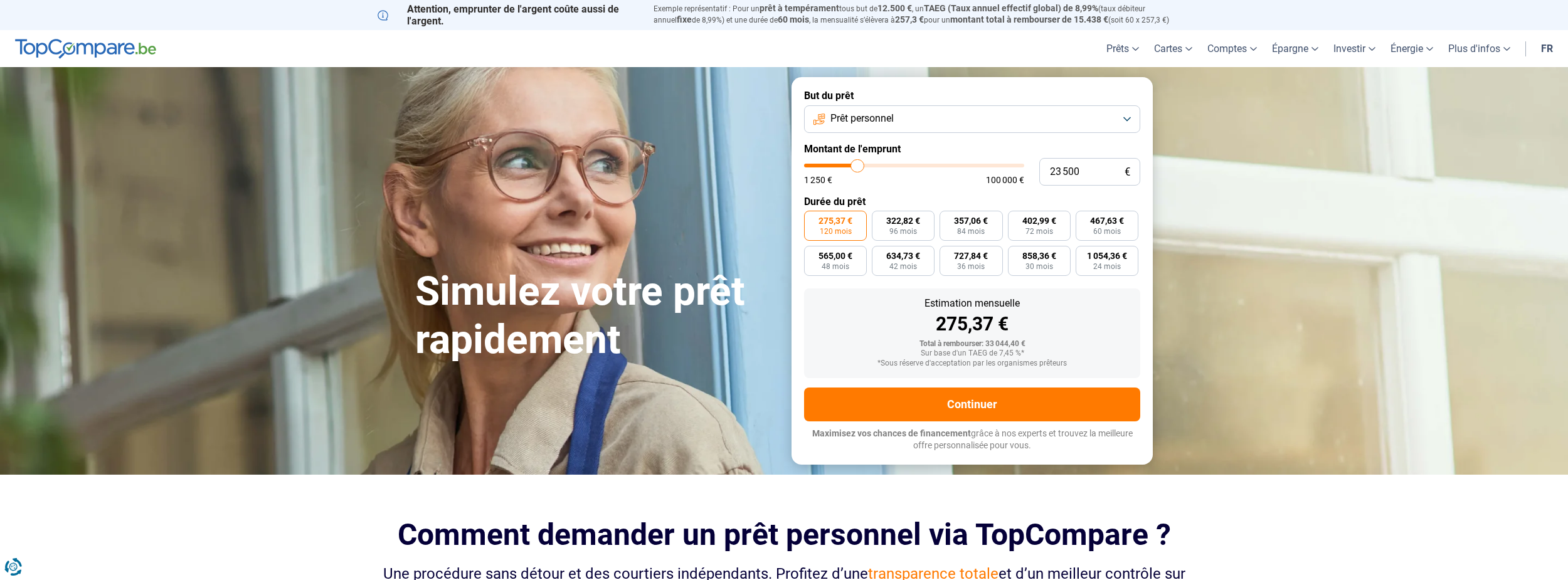
click at [1130, 122] on button "Prêt personnel" at bounding box center [972, 119] width 336 height 27
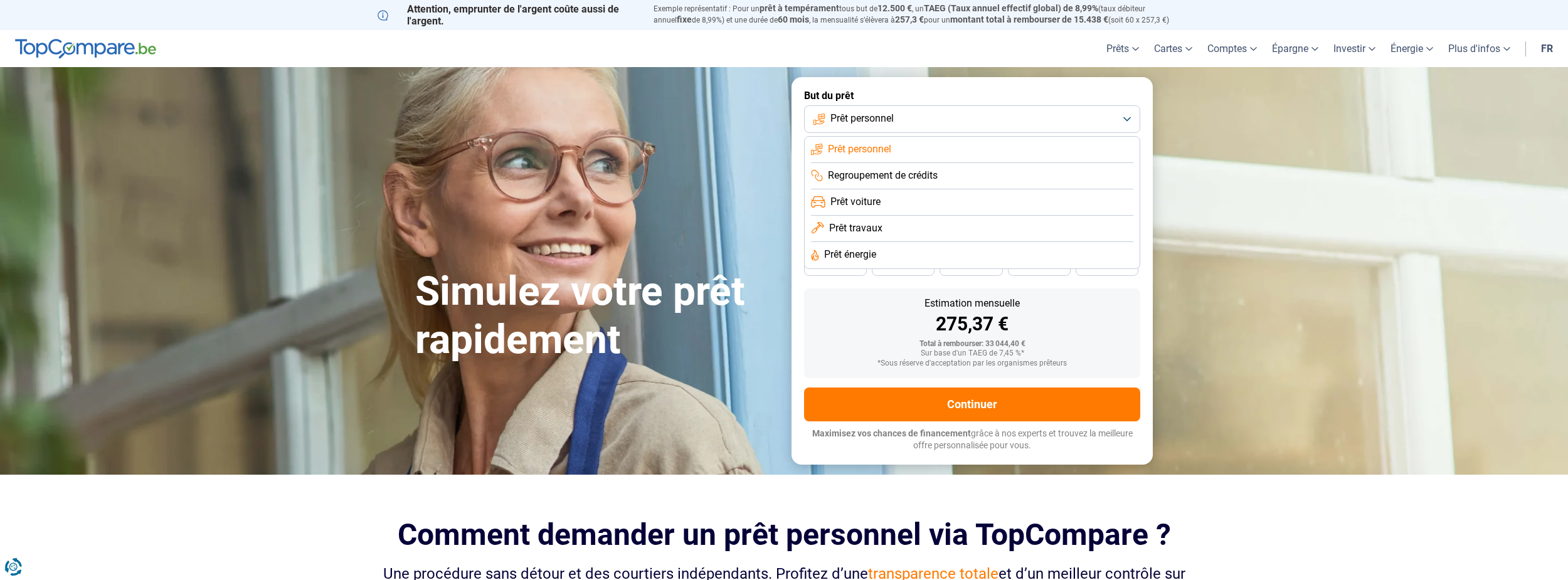
click at [914, 228] on li "Prêt travaux" at bounding box center [972, 229] width 322 height 26
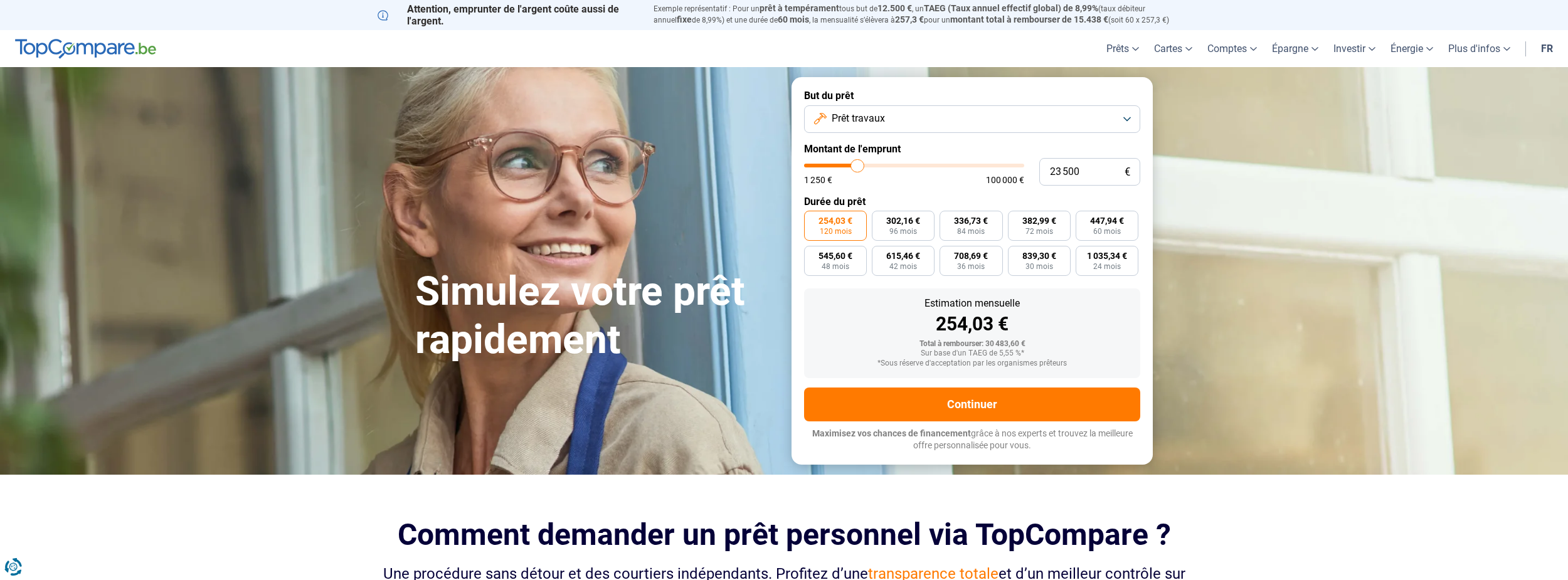
click at [1128, 121] on button "Prêt travaux" at bounding box center [972, 119] width 336 height 27
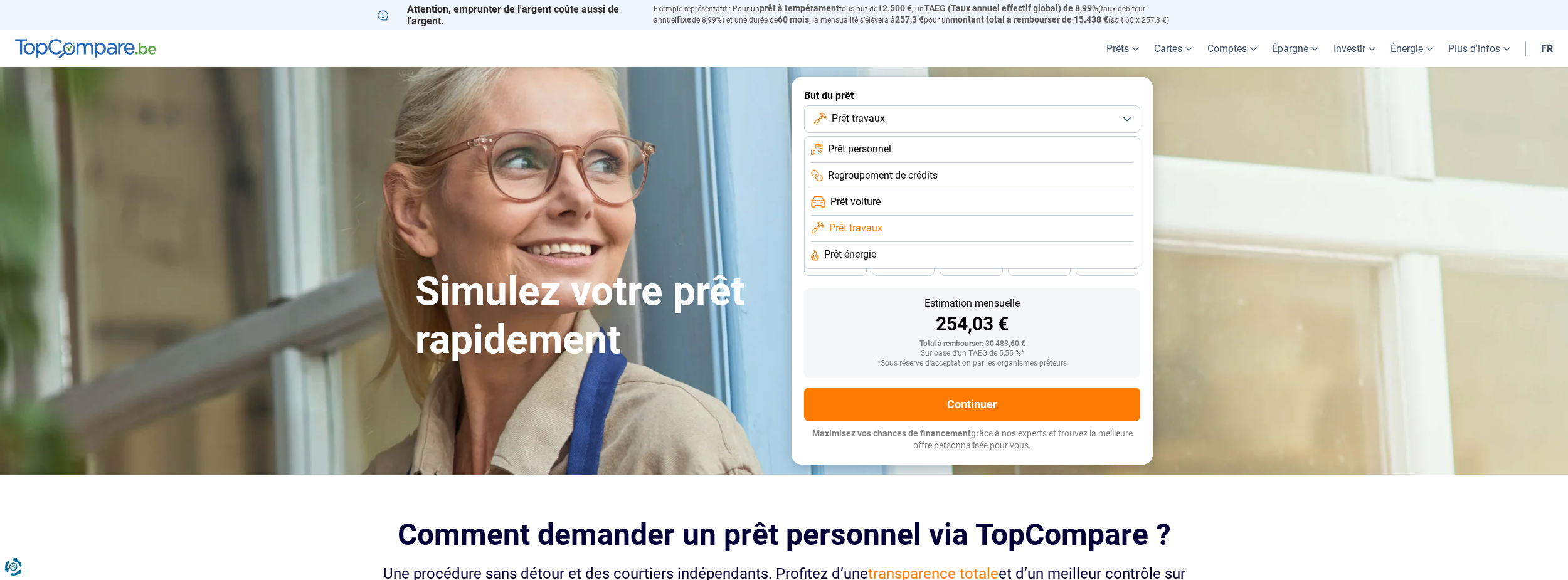
click at [929, 149] on li "Prêt personnel" at bounding box center [972, 150] width 322 height 26
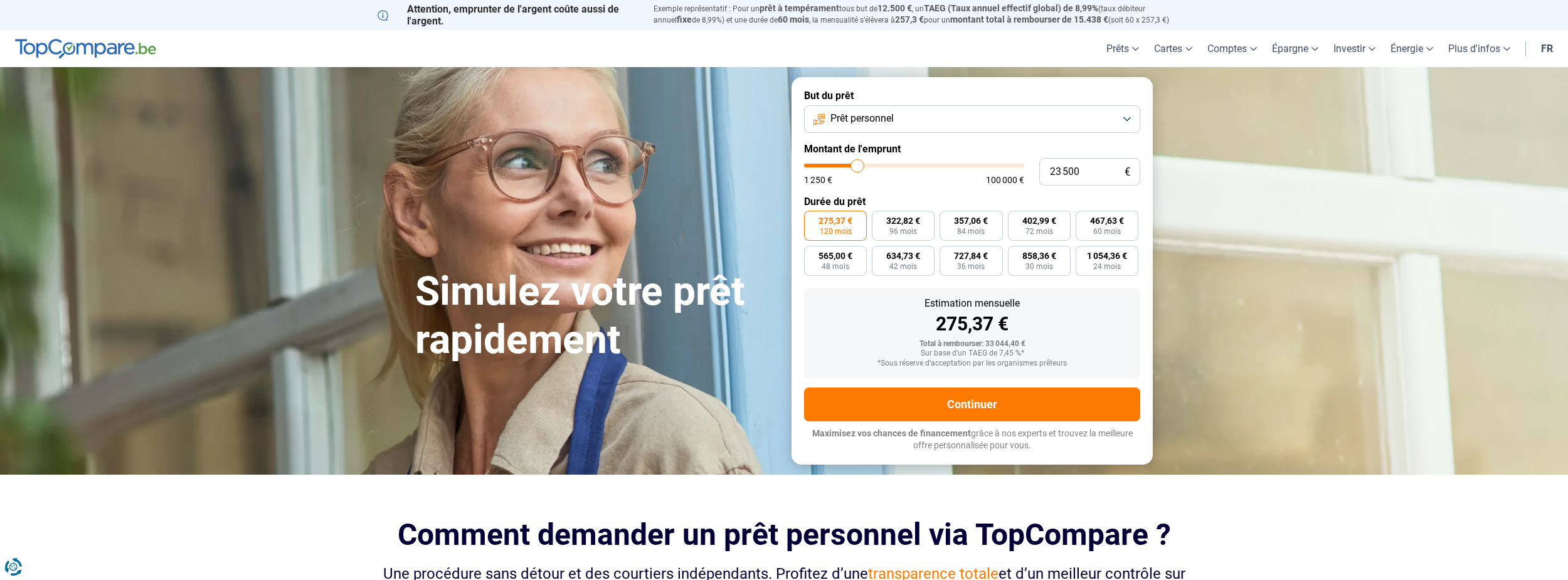
click at [1128, 119] on button "Prêt personnel" at bounding box center [972, 119] width 336 height 27
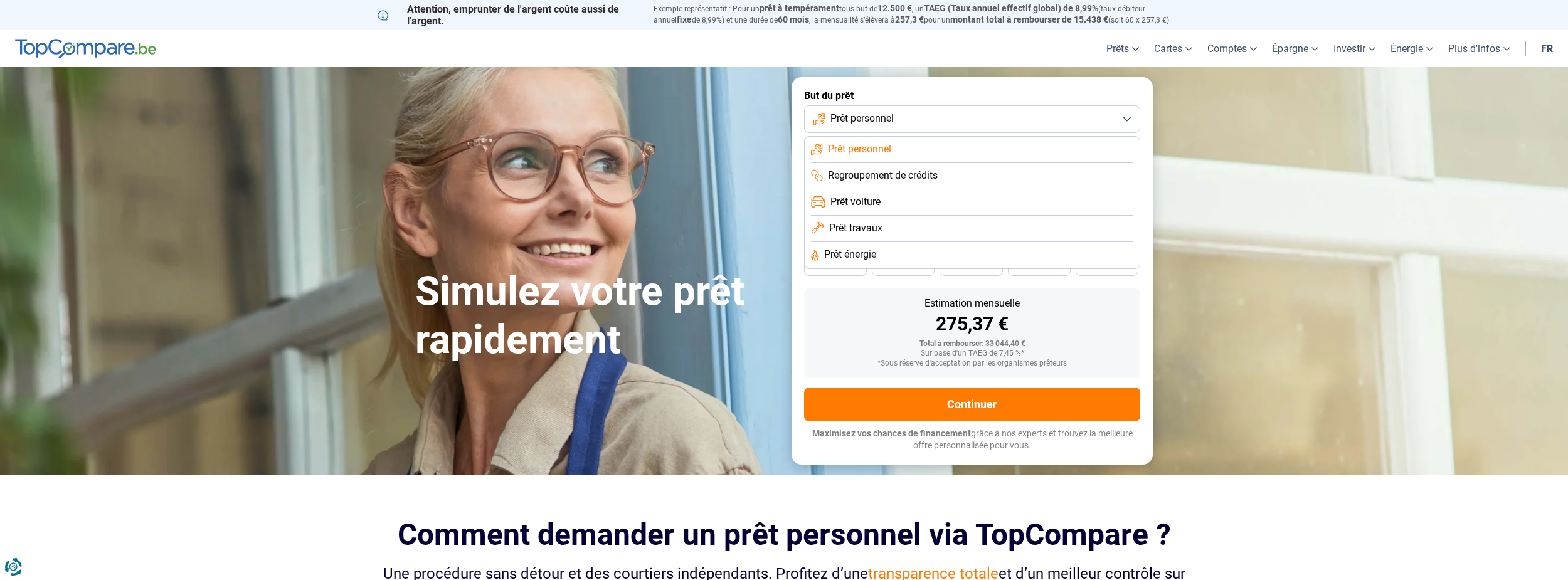
click at [893, 226] on li "Prêt travaux" at bounding box center [972, 229] width 322 height 26
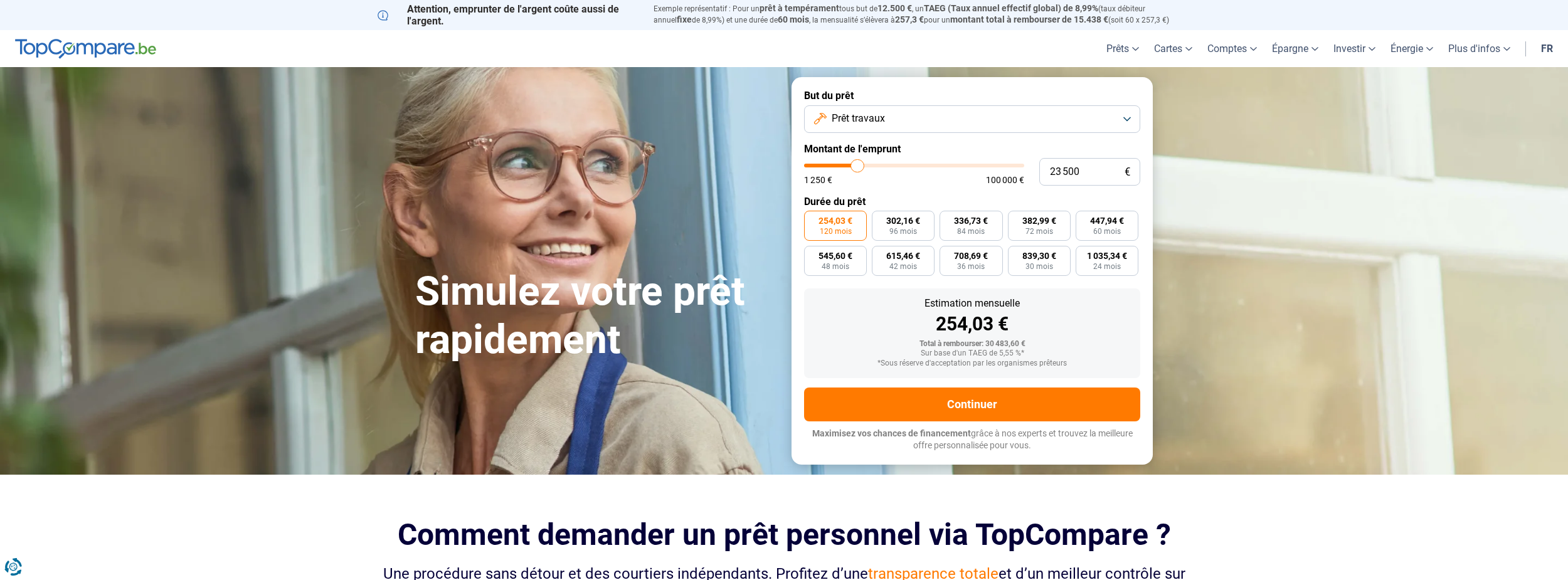
type input "24 000"
type input "24000"
type input "24 250"
type input "24250"
type input "24 500"
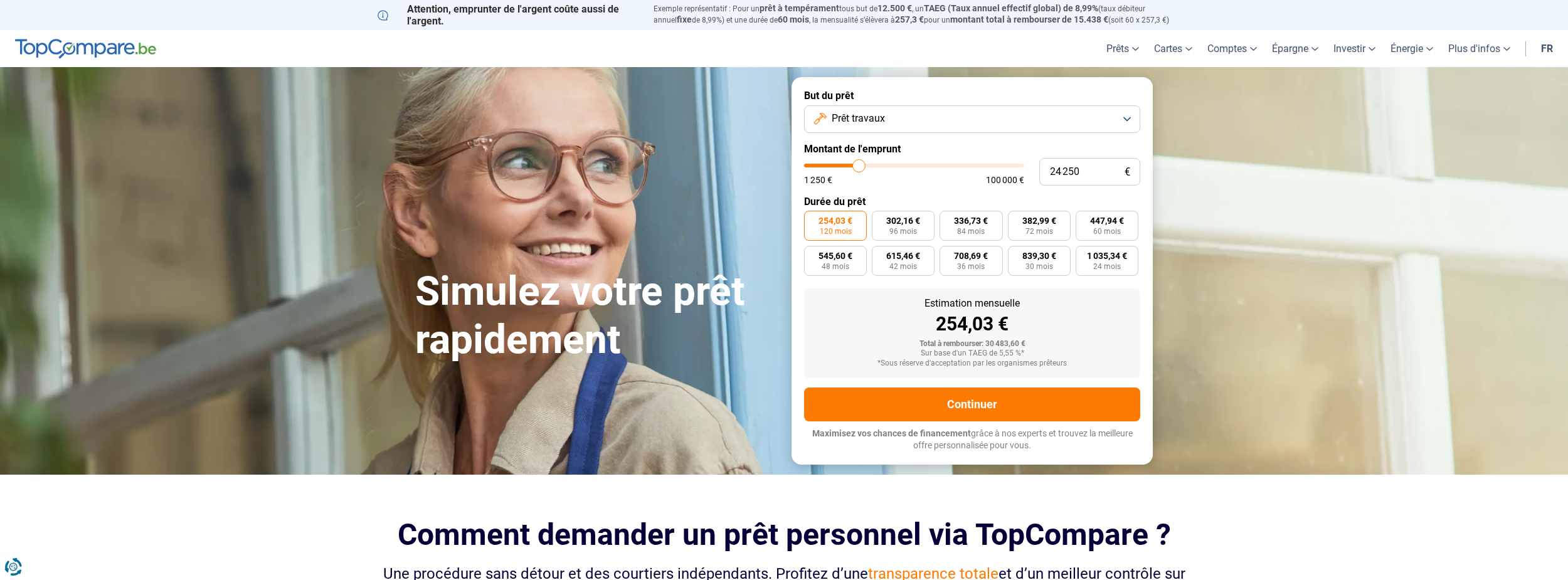
type input "24500"
type input "25 000"
type input "25000"
type input "25 250"
type input "25250"
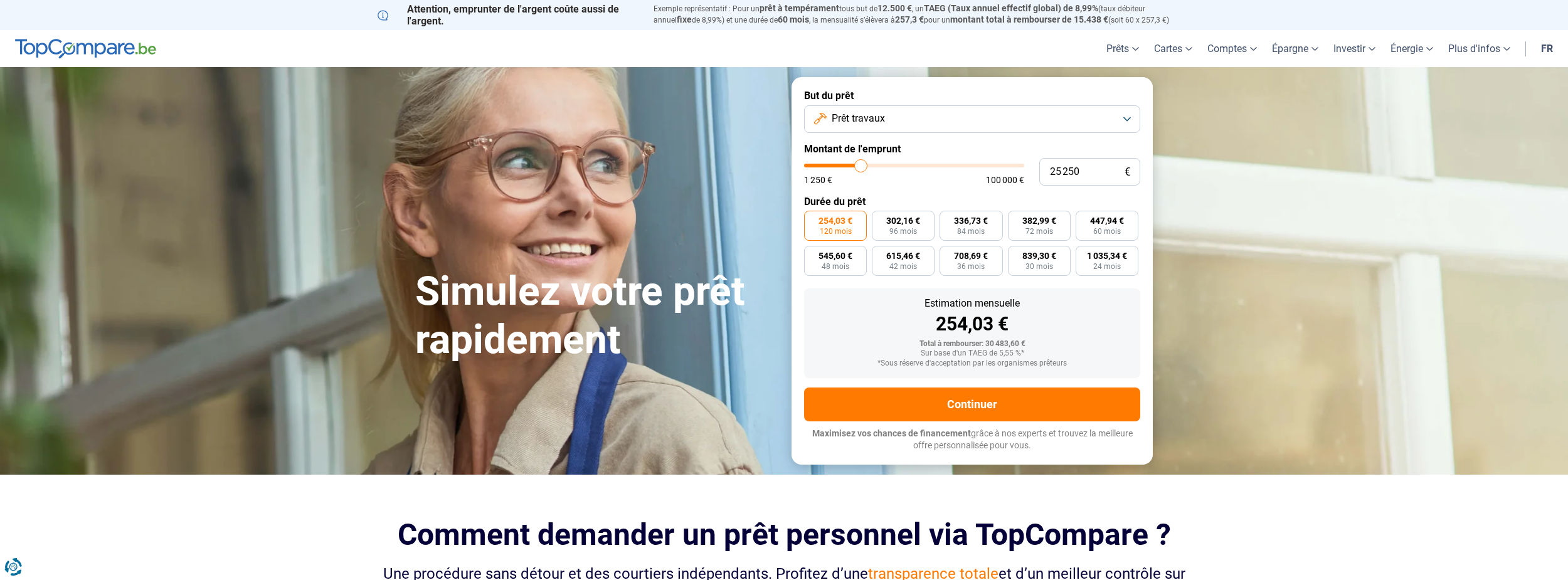
type input "25 000"
type input "25000"
type input "24 500"
type input "24500"
type input "25 000"
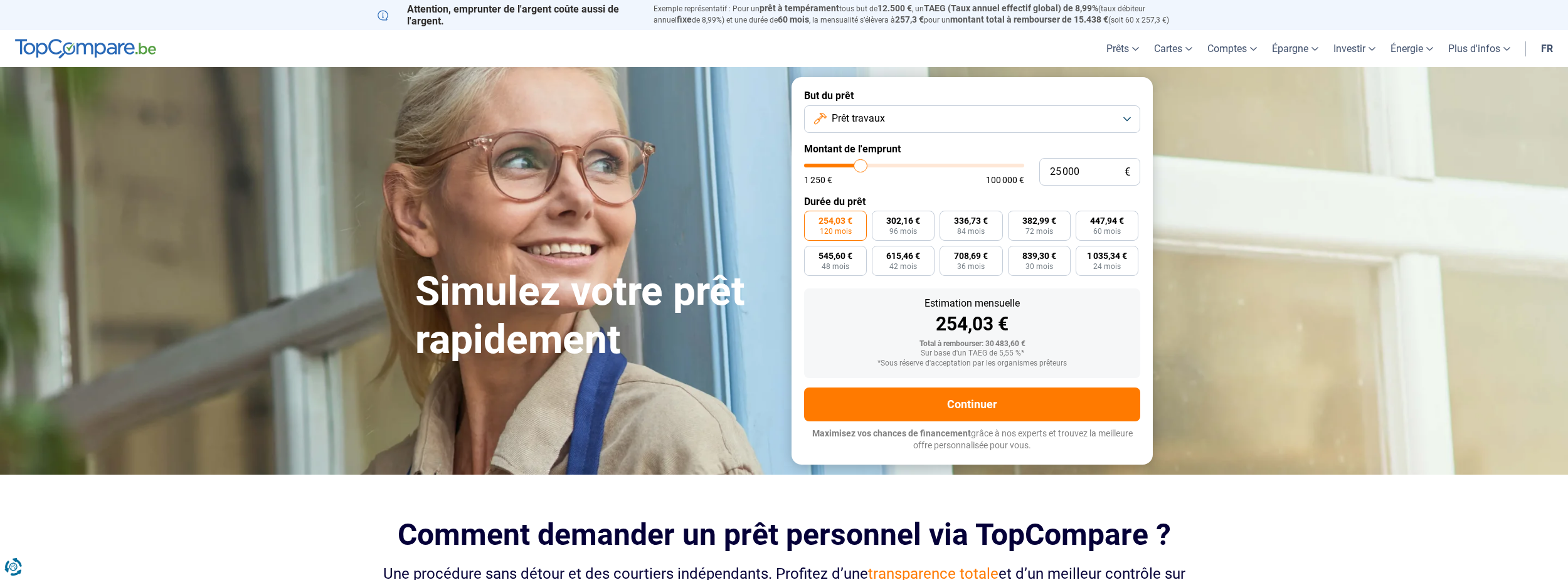
type input "25000"
click at [861, 166] on input "range" at bounding box center [914, 166] width 220 height 4
click at [1106, 222] on span "476,53 €" at bounding box center [1107, 221] width 34 height 8
click at [1084, 219] on input "476,53 € 60 mois" at bounding box center [1080, 215] width 8 height 8
radio input "true"
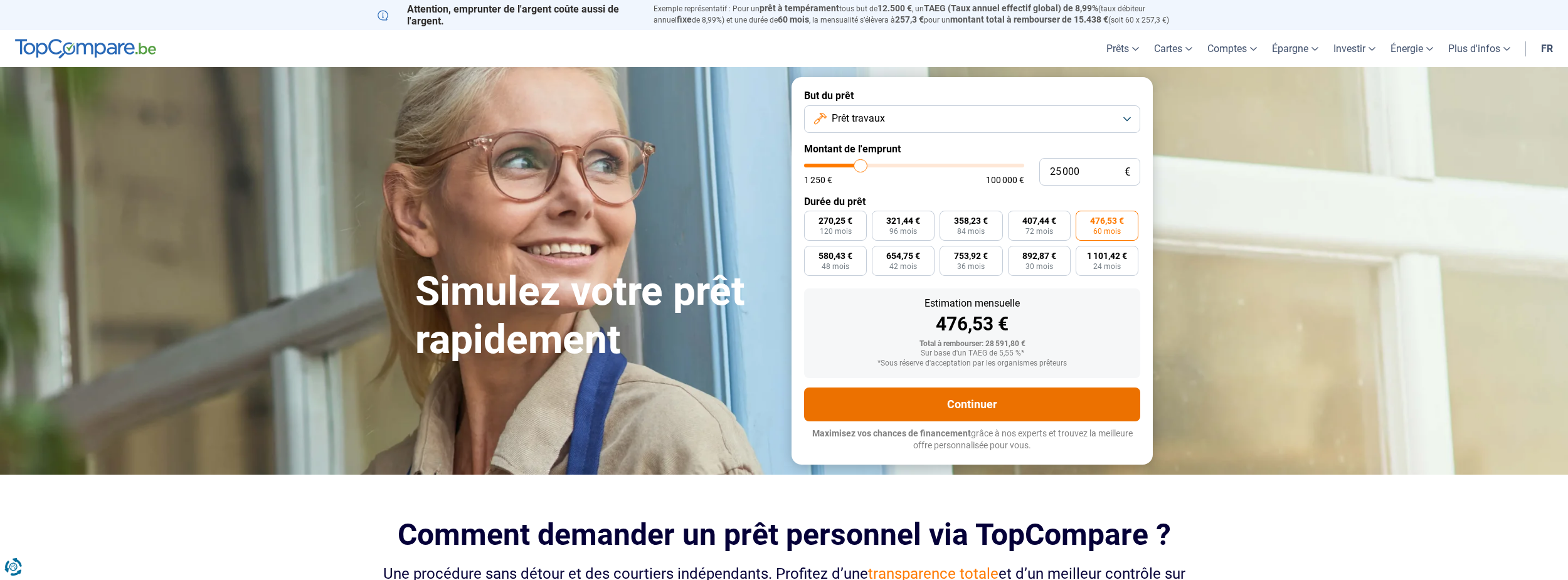
click at [976, 406] on button "Continuer" at bounding box center [972, 404] width 336 height 34
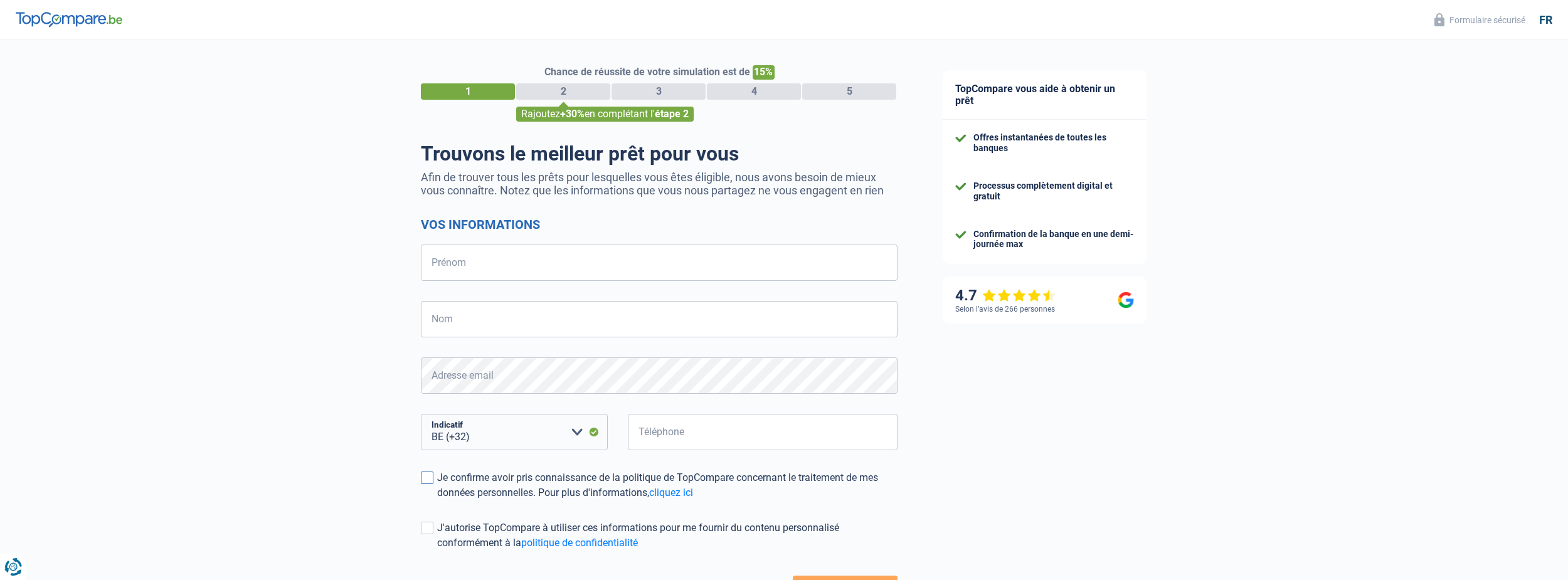
click at [424, 483] on span at bounding box center [427, 478] width 12 height 12
click at [437, 500] on input "Je confirme avoir pris connaissance de la politique de TopCompare concernant le…" at bounding box center [437, 500] width 0 height 0
click at [579, 435] on select "BE (+32) LU (+352) Veuillez sélectionner une option" at bounding box center [514, 433] width 187 height 37
select select "352"
click at [421, 415] on select "BE (+32) LU (+352) Veuillez sélectionner une option" at bounding box center [514, 433] width 187 height 37
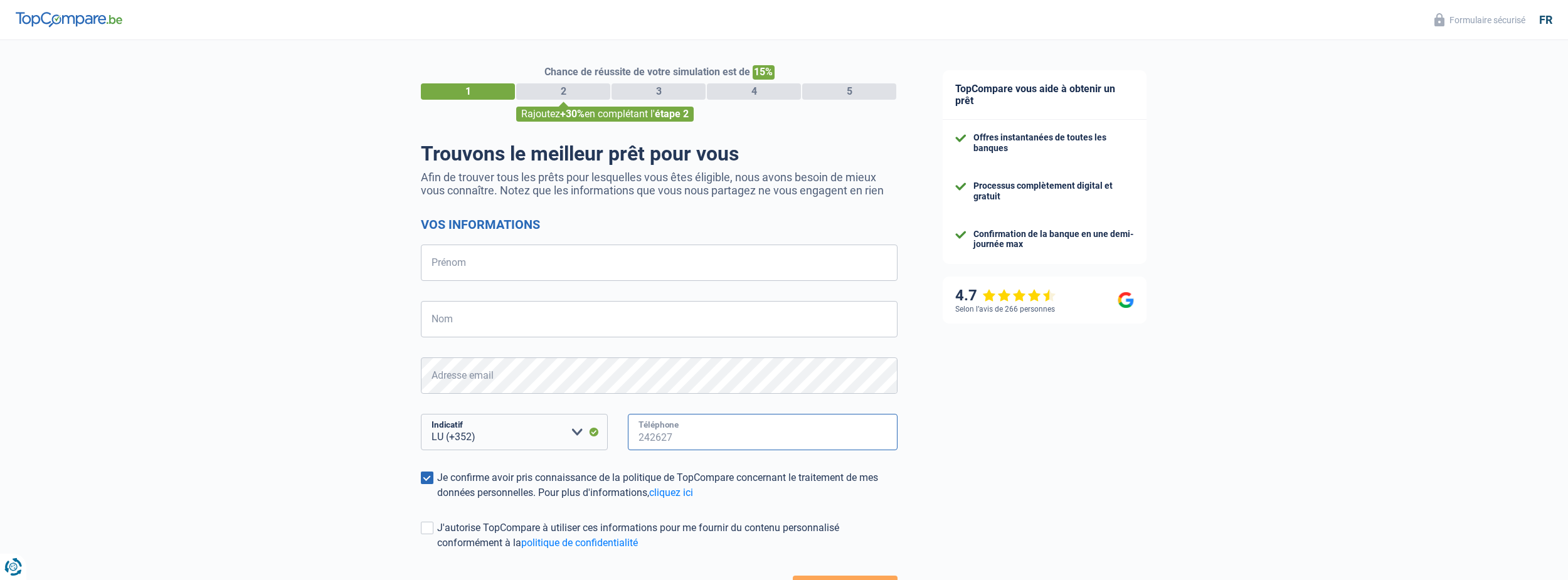
click at [661, 430] on input "Téléphone" at bounding box center [762, 433] width 269 height 37
type input "621295566"
click at [506, 325] on input "Nom" at bounding box center [659, 319] width 477 height 37
type input "RASKIN"
click at [510, 269] on input "Prénom" at bounding box center [659, 263] width 477 height 37
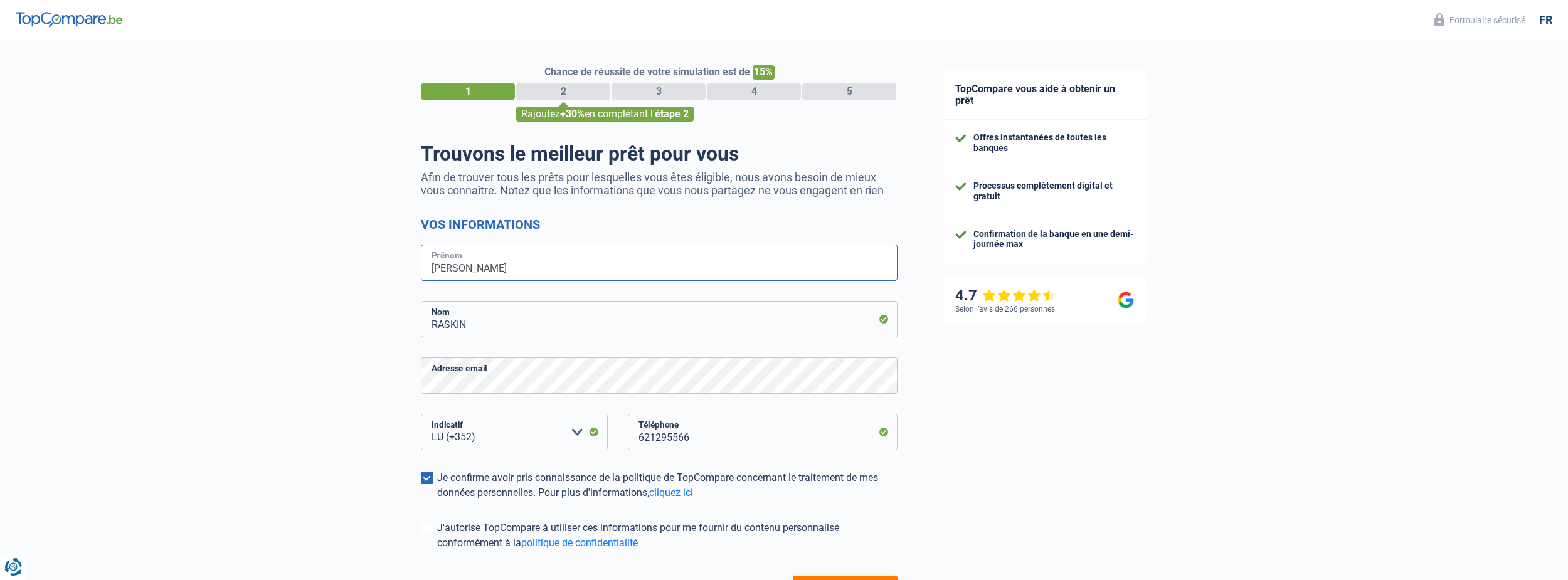
scroll to position [101, 0]
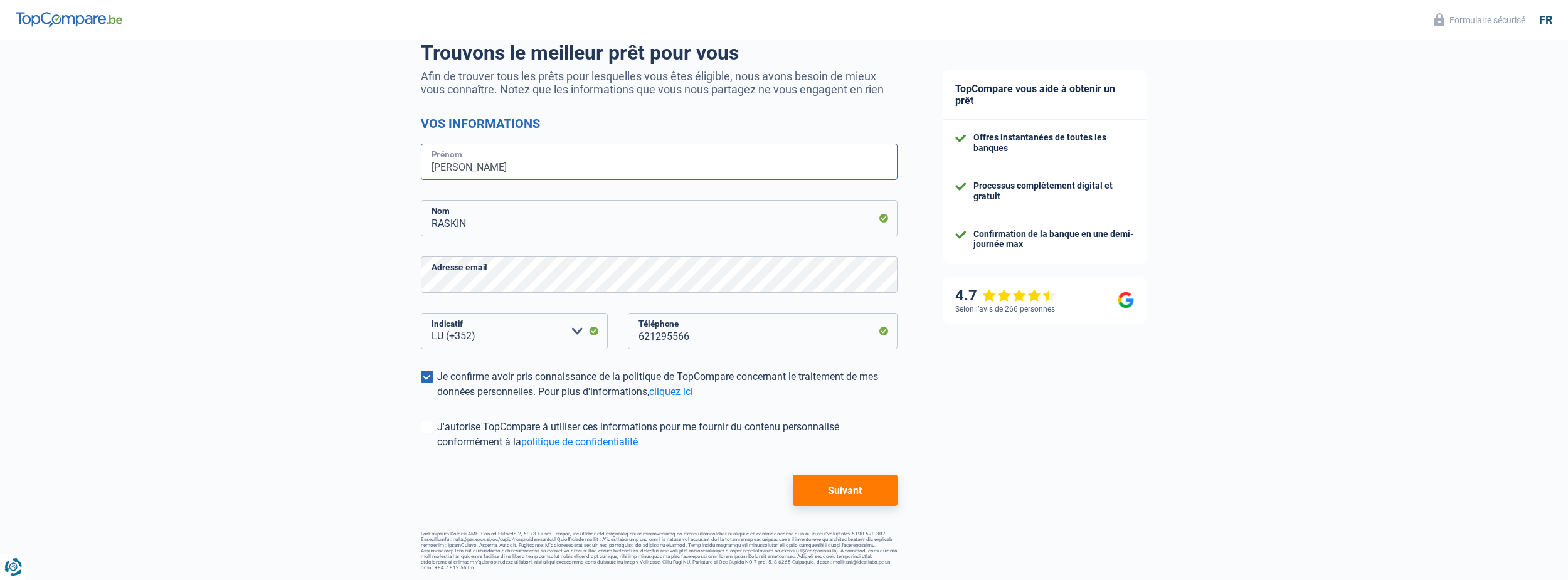
type input "[PERSON_NAME]"
click at [841, 486] on button "Suivant" at bounding box center [845, 491] width 105 height 31
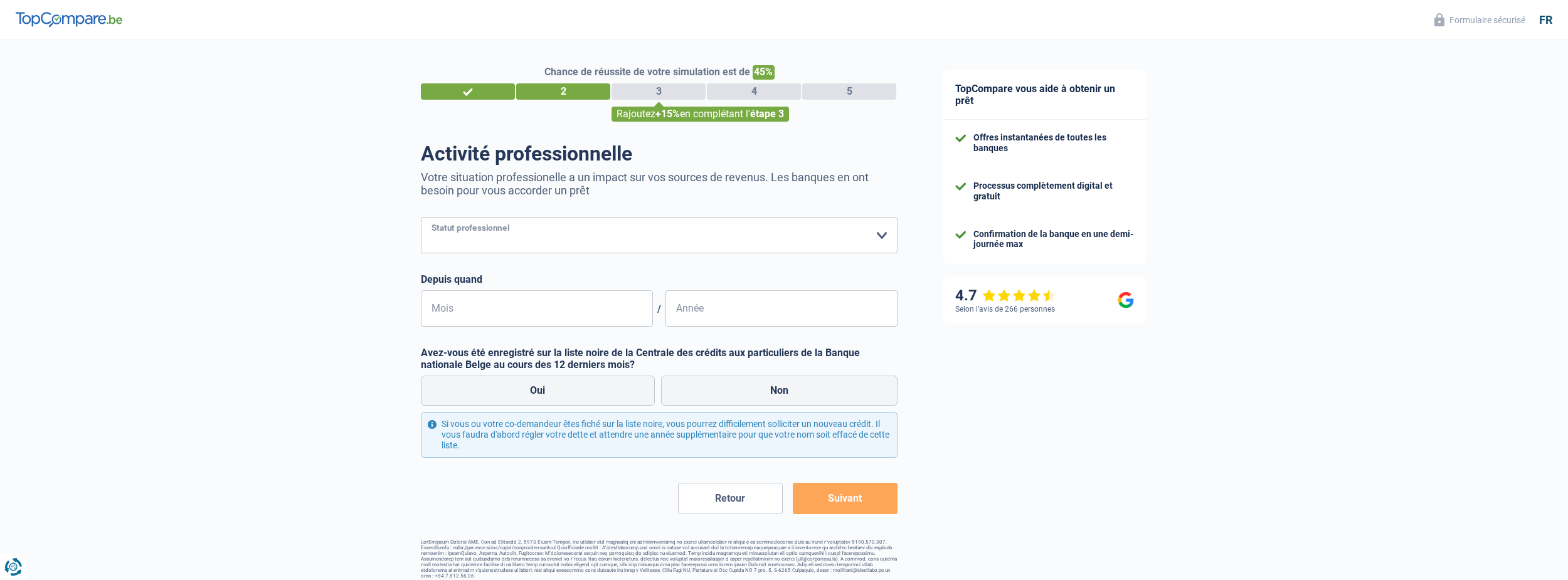
click at [885, 236] on select "Ouvrier Employé privé Employé public Invalide Indépendant Pensionné Chômeur Mut…" at bounding box center [659, 236] width 477 height 37
select select "retired"
click at [421, 219] on select "Ouvrier Employé privé Employé public Invalide Indépendant Pensionné Chômeur Mut…" at bounding box center [659, 236] width 477 height 37
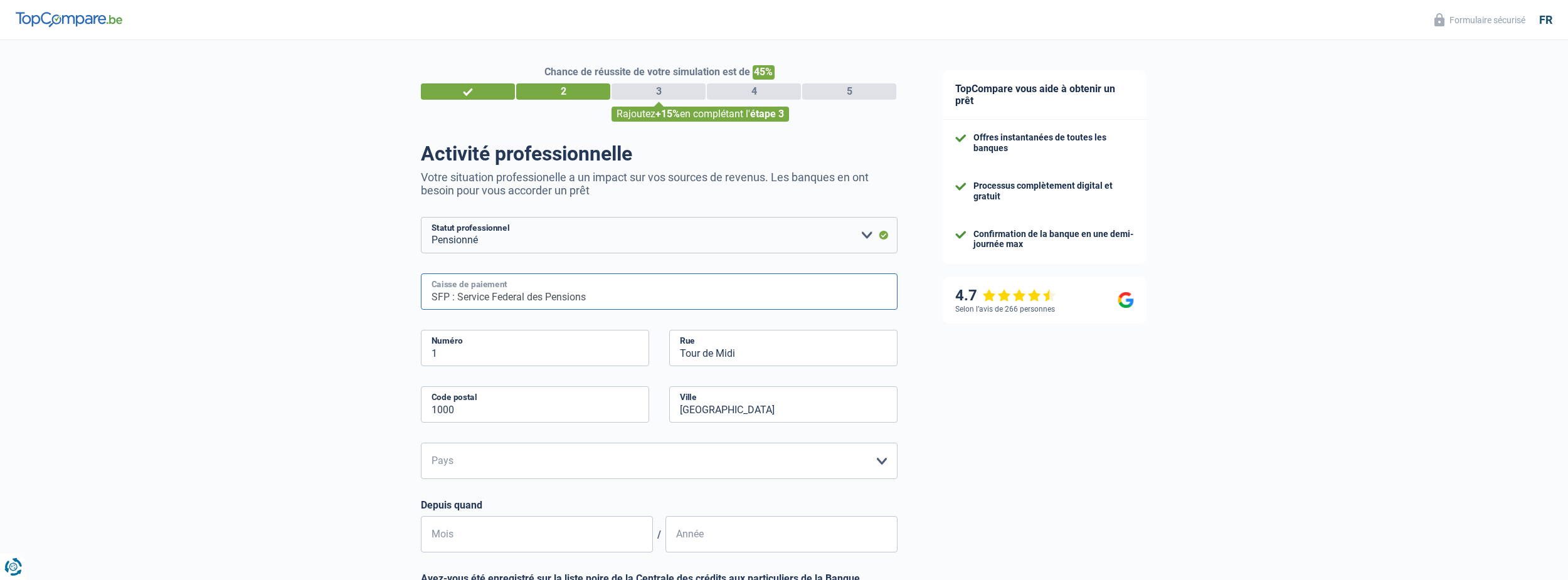
click at [641, 294] on input "SFP : Service Federal des Pensions" at bounding box center [659, 292] width 477 height 37
click at [607, 541] on input "Mois" at bounding box center [537, 534] width 232 height 37
type input "04"
type input "2023"
click at [637, 462] on select "Belgique Luxembourg Veuillez sélectionner une option" at bounding box center [659, 461] width 477 height 37
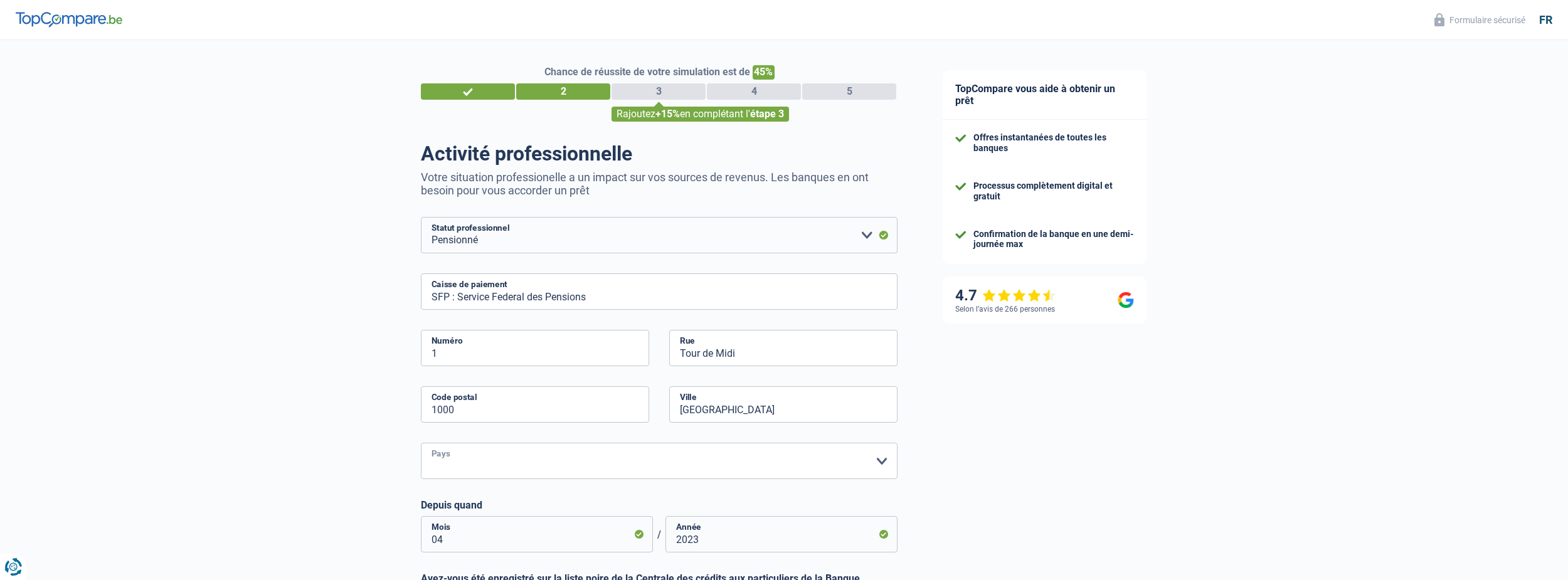
select select "LU"
click at [421, 444] on select "Belgique Luxembourg Veuillez sélectionner une option" at bounding box center [659, 461] width 477 height 37
click at [573, 412] on input "1000" at bounding box center [535, 404] width 228 height 37
click at [600, 294] on input "SFP : Service Federal des Pensions" at bounding box center [659, 292] width 477 height 37
type input "S"
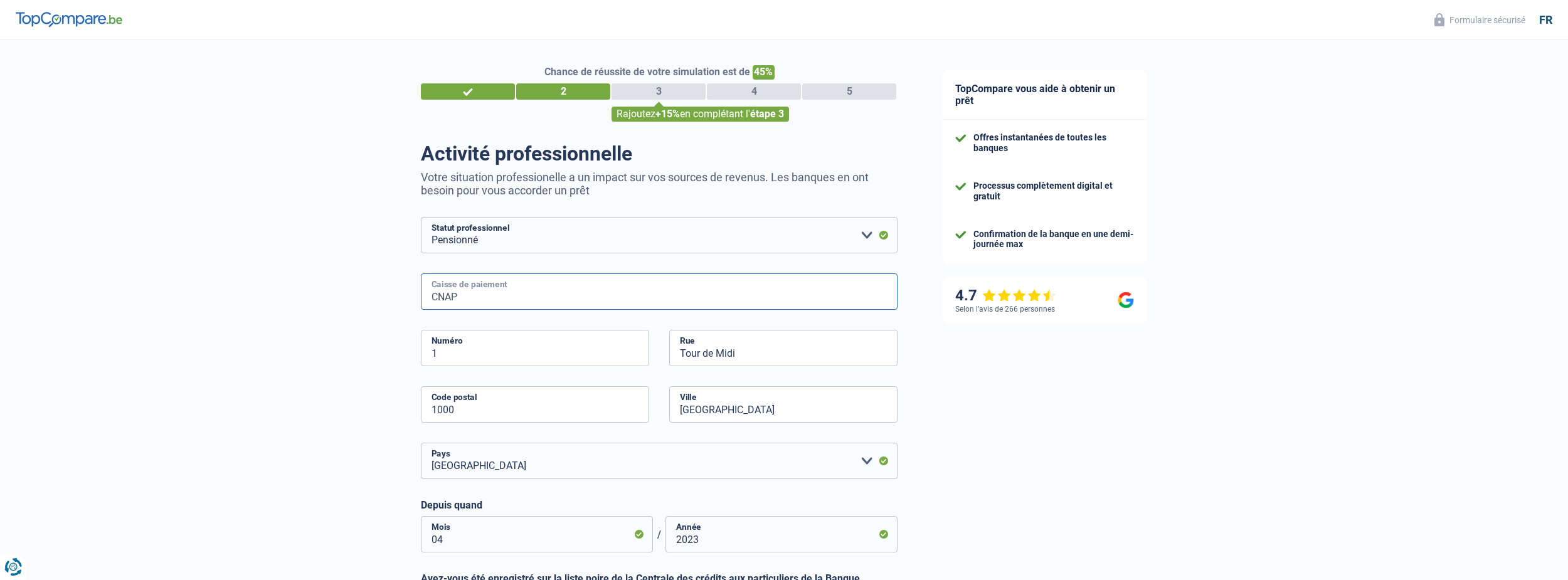
type input "CNAP"
click at [741, 356] on input "Tour de Midi" at bounding box center [784, 348] width 228 height 37
type input "T"
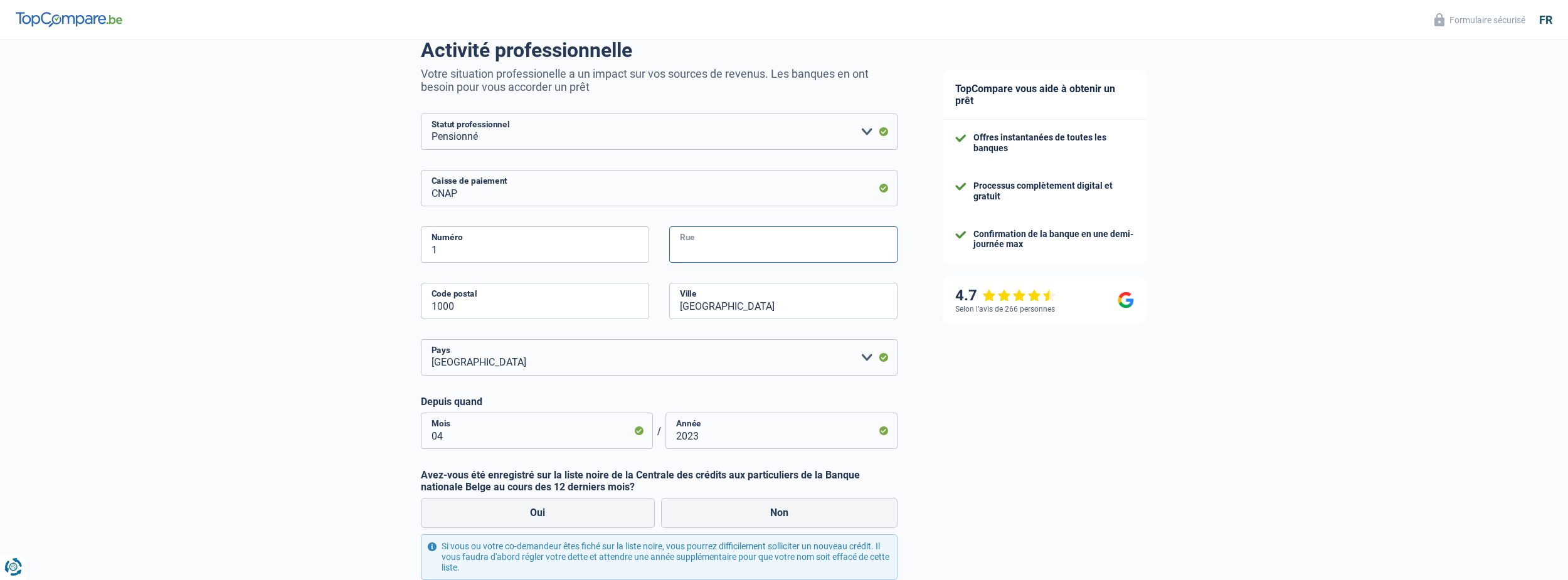
scroll to position [105, 0]
